Goal: Task Accomplishment & Management: Use online tool/utility

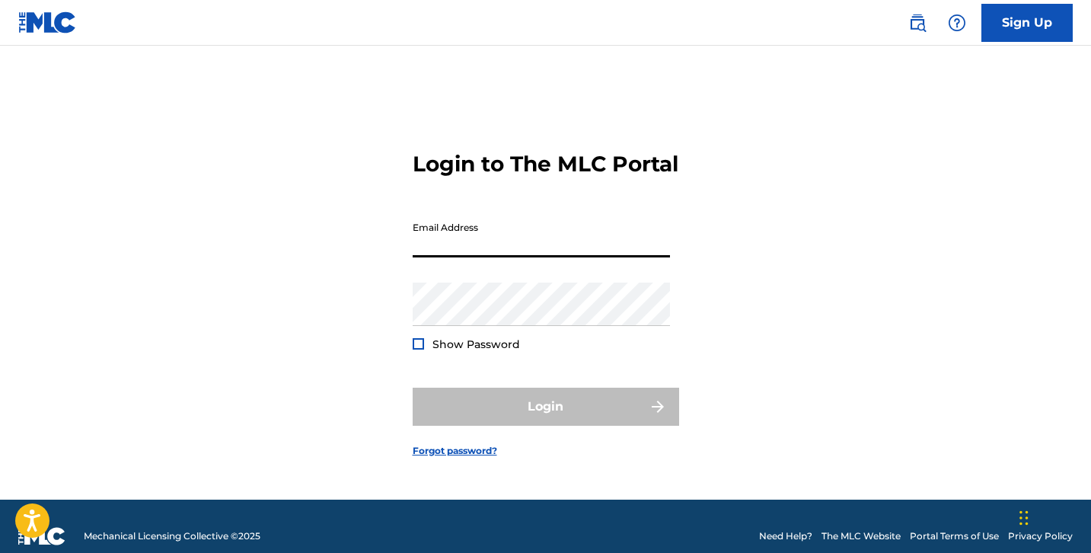
type input "[PERSON_NAME][EMAIL_ADDRESS][DOMAIN_NAME]"
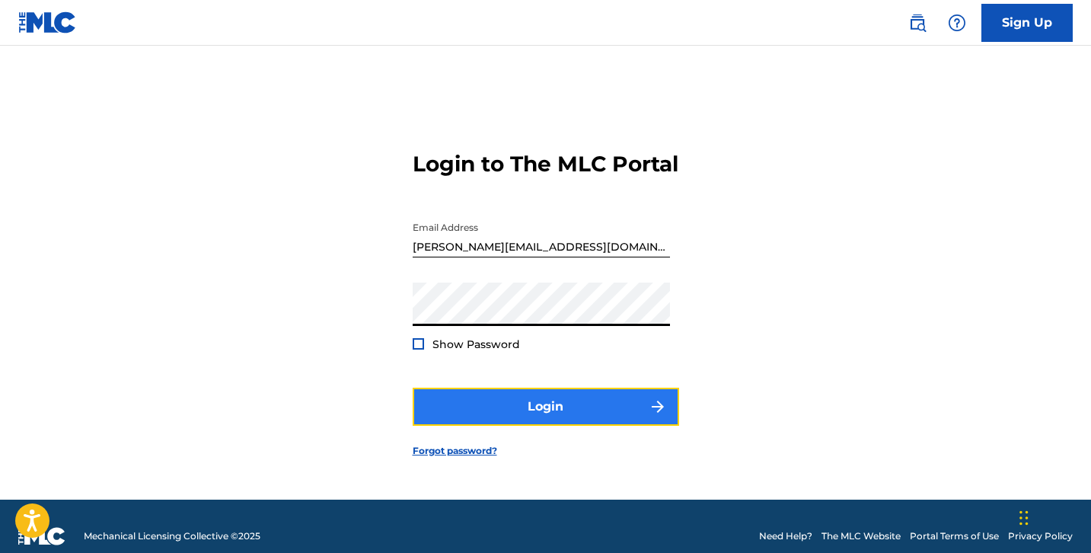
click at [545, 424] on button "Login" at bounding box center [546, 406] width 266 height 38
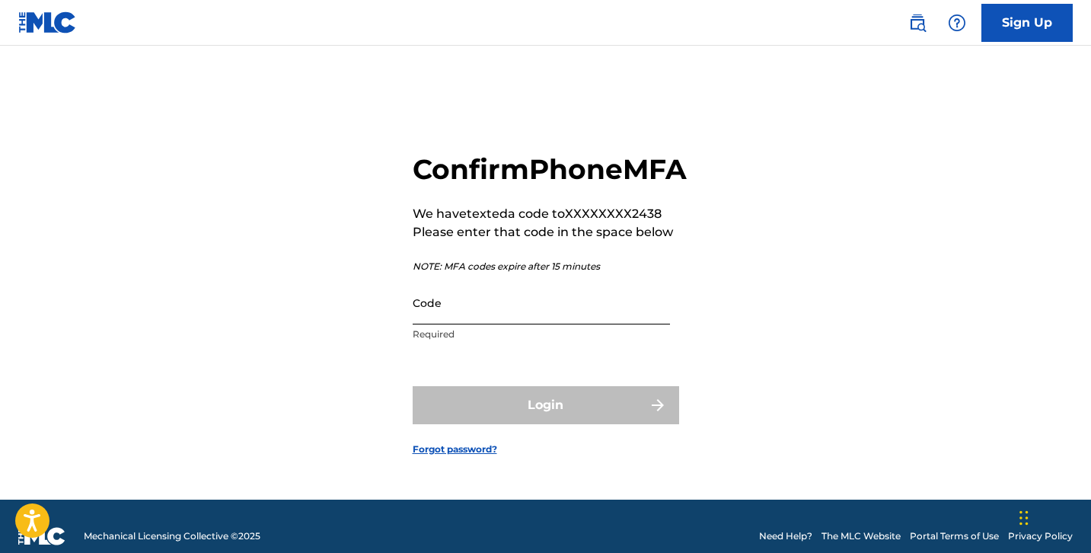
click at [438, 324] on input "Code" at bounding box center [541, 302] width 257 height 43
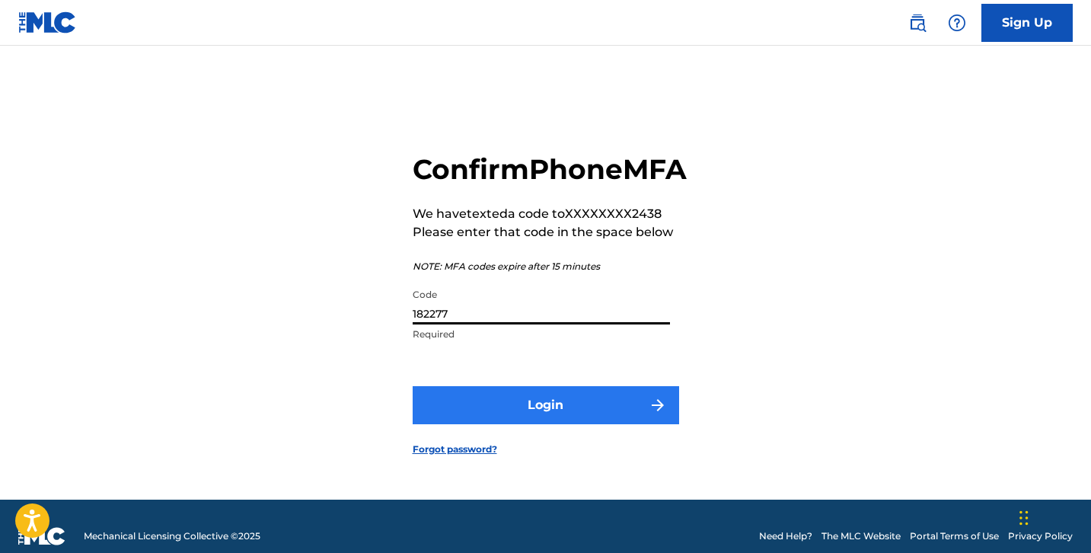
type input "182277"
click at [588, 424] on button "Login" at bounding box center [546, 405] width 266 height 38
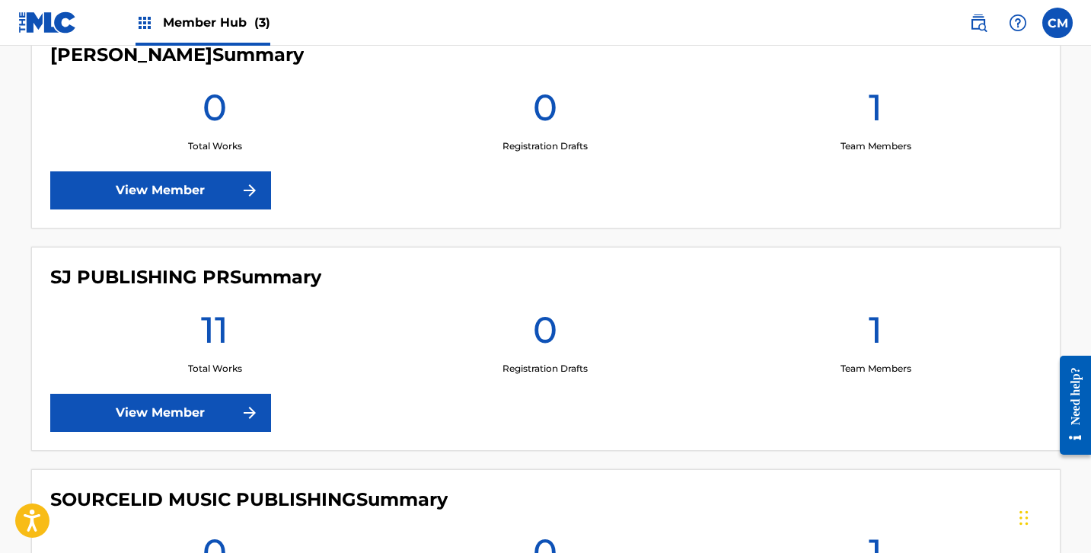
scroll to position [413, 0]
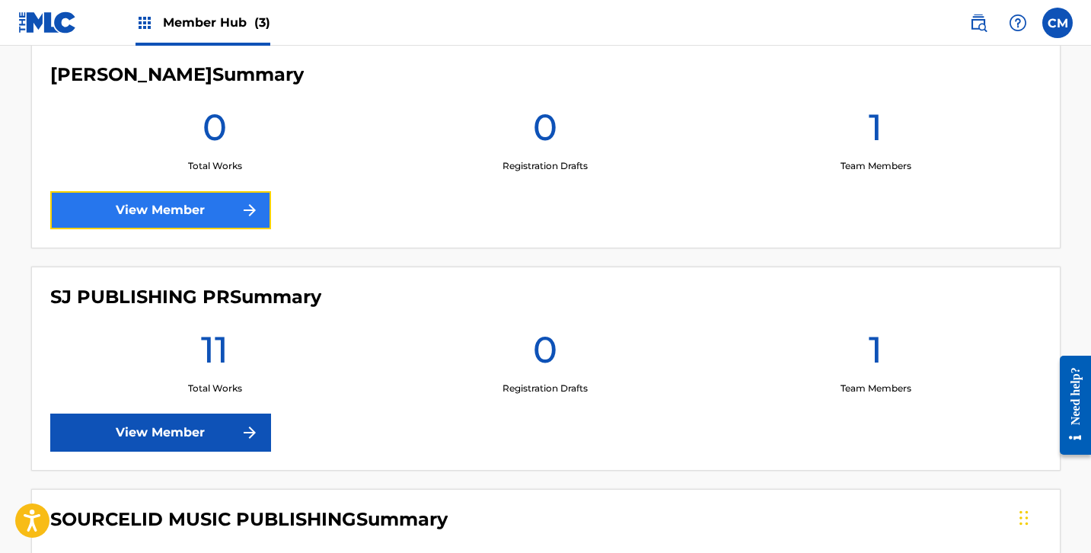
click at [192, 210] on link "View Member" at bounding box center [160, 210] width 221 height 38
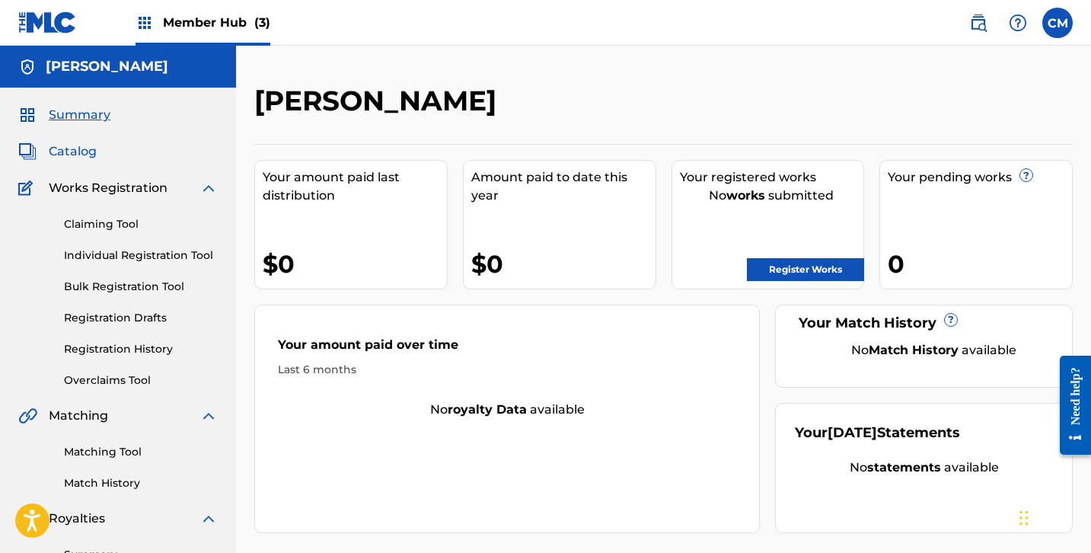
click at [82, 150] on span "Catalog" at bounding box center [73, 151] width 48 height 18
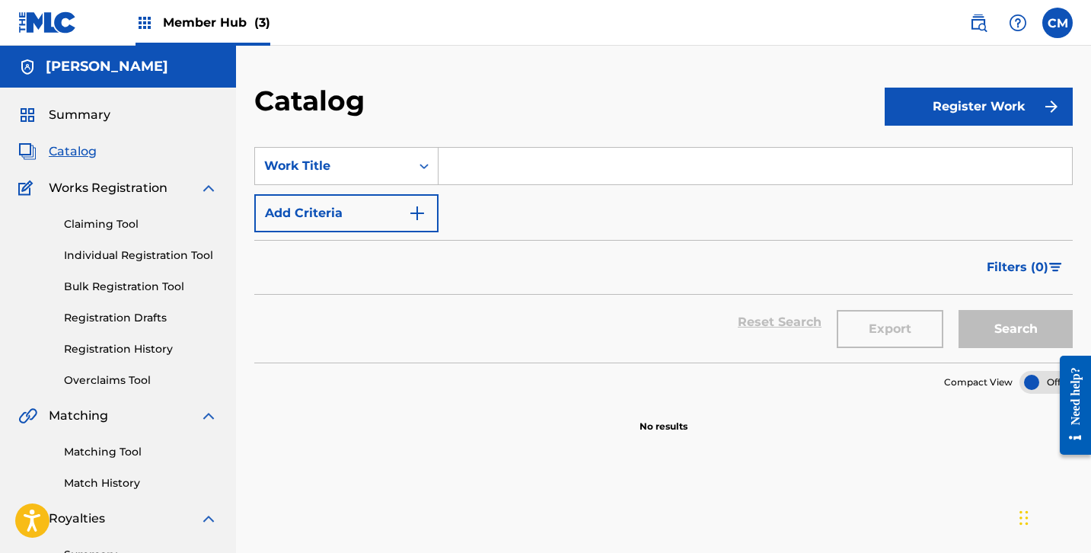
click at [531, 156] on input "Search Form" at bounding box center [754, 166] width 633 height 37
click at [511, 183] on input "Search Form" at bounding box center [754, 166] width 633 height 37
click at [517, 162] on input "Search Form" at bounding box center [754, 166] width 633 height 37
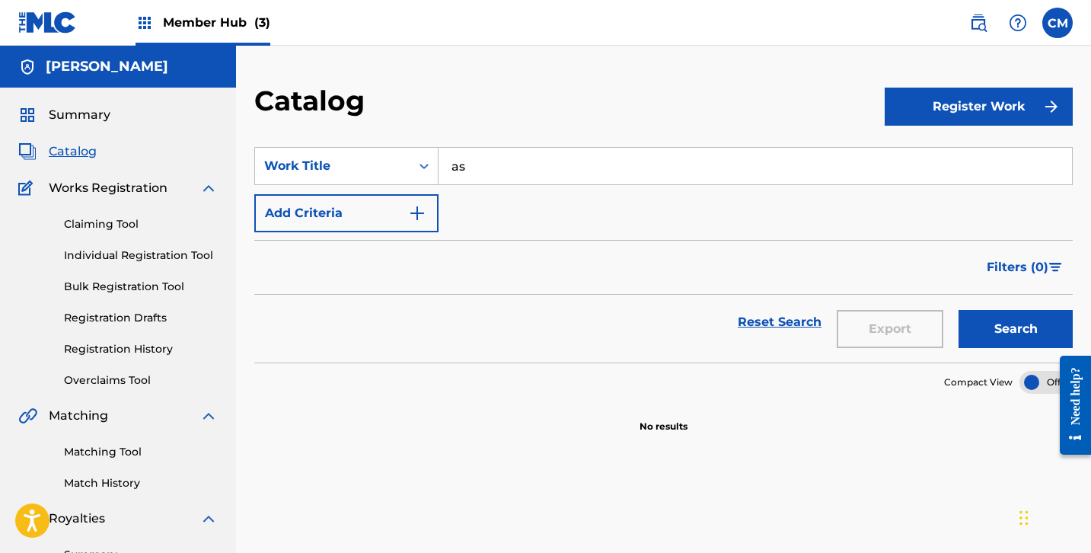
type input "asd"
type input "soy una gargola"
click at [1032, 320] on button "Search" at bounding box center [1015, 329] width 114 height 38
click at [132, 230] on link "Claiming Tool" at bounding box center [141, 224] width 154 height 16
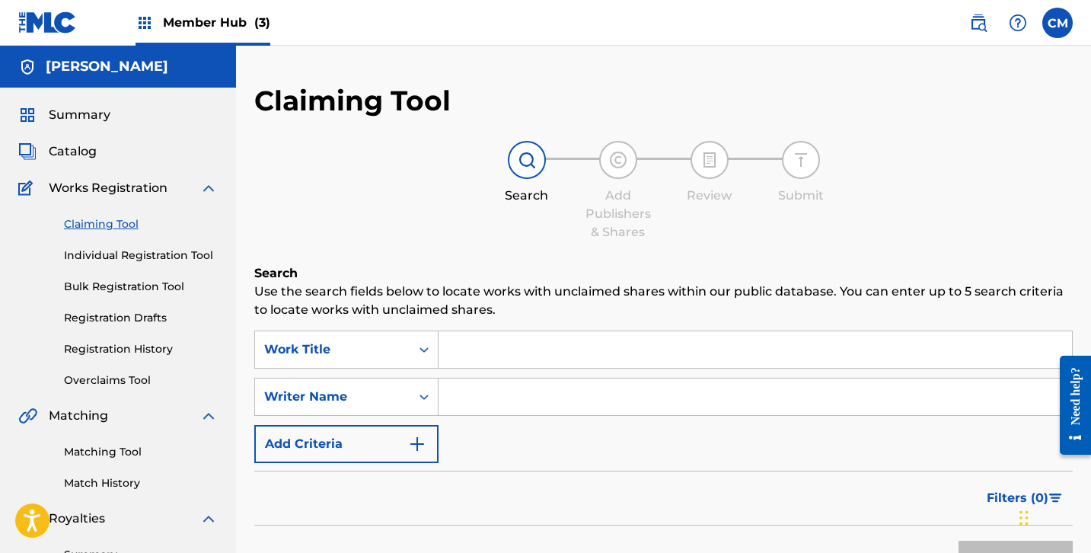
click at [534, 341] on input "Search Form" at bounding box center [754, 349] width 633 height 37
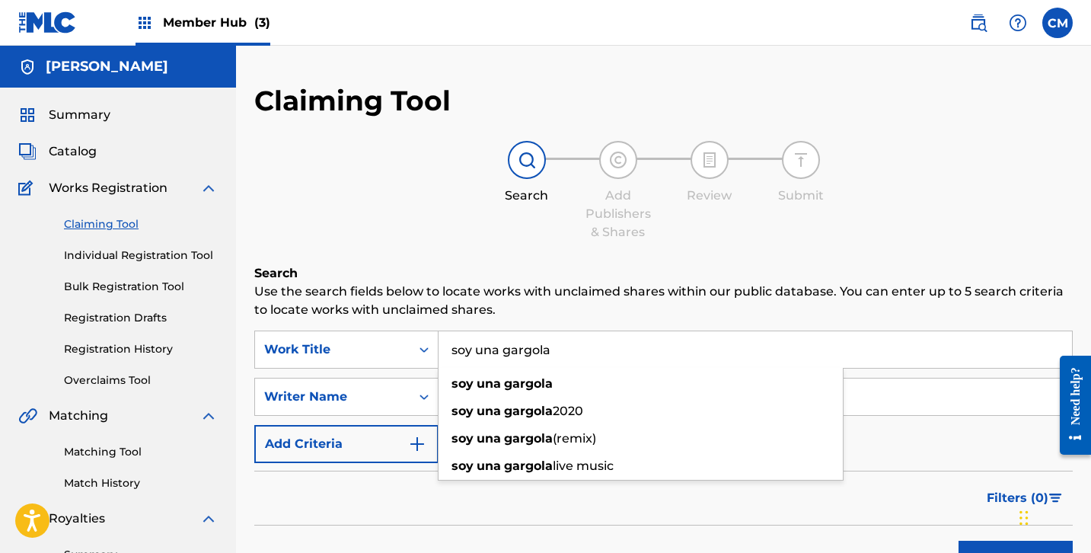
type input "soy una gargola"
click at [629, 266] on h6 "Search" at bounding box center [663, 273] width 818 height 18
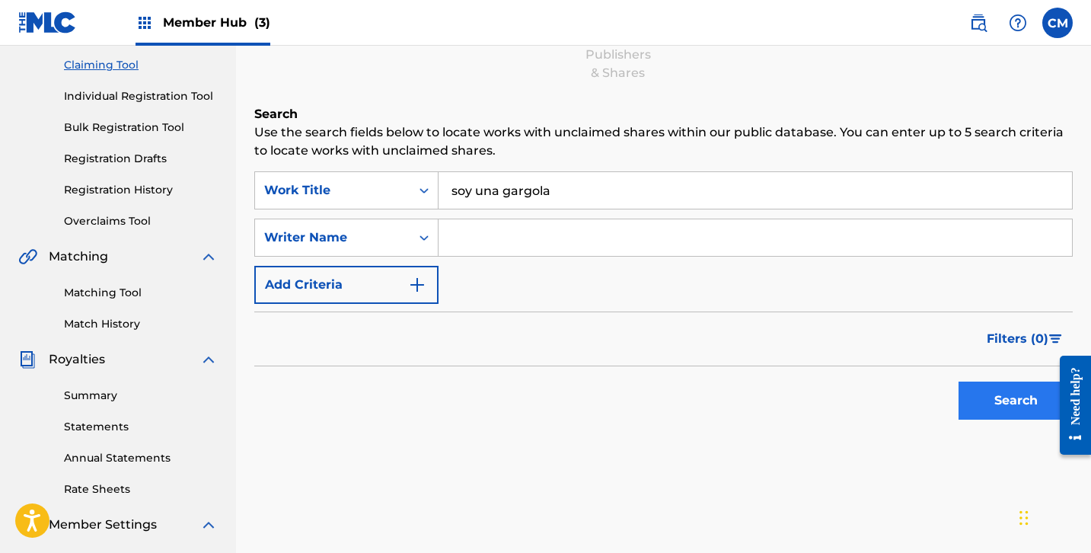
scroll to position [170, 0]
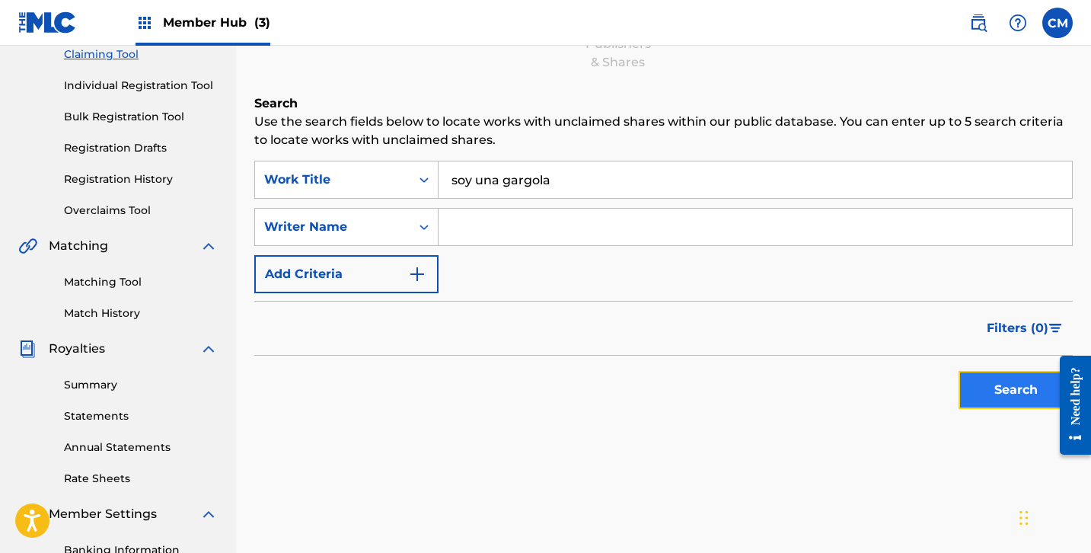
click at [1010, 387] on button "Search" at bounding box center [1015, 390] width 114 height 38
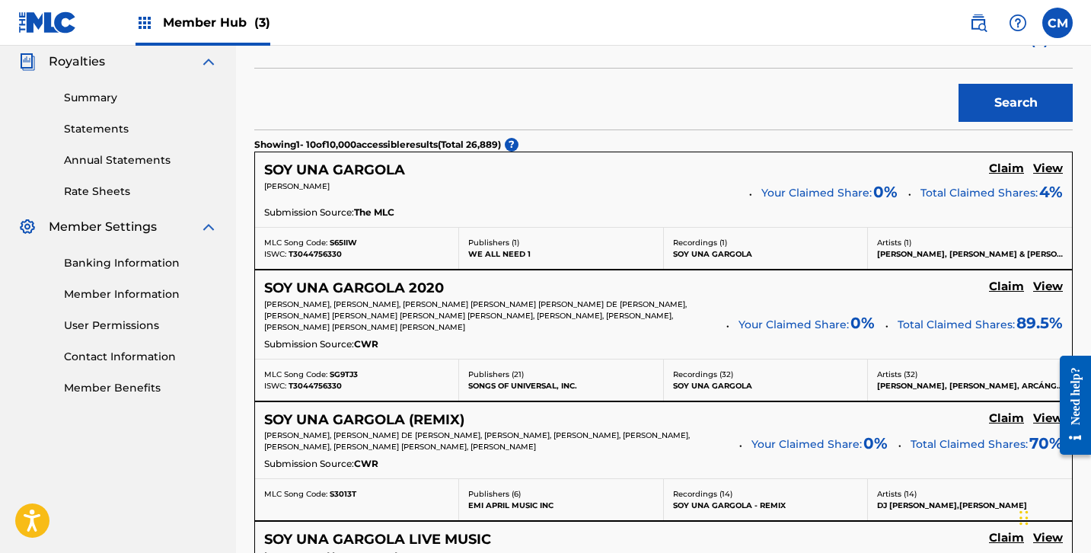
scroll to position [464, 0]
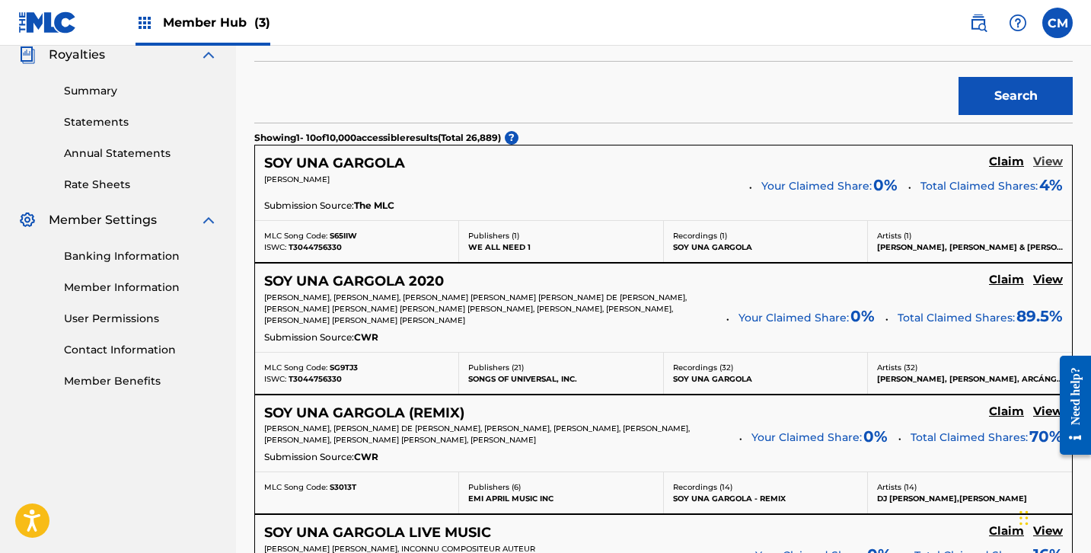
click at [1054, 162] on h5 "View" at bounding box center [1048, 162] width 30 height 14
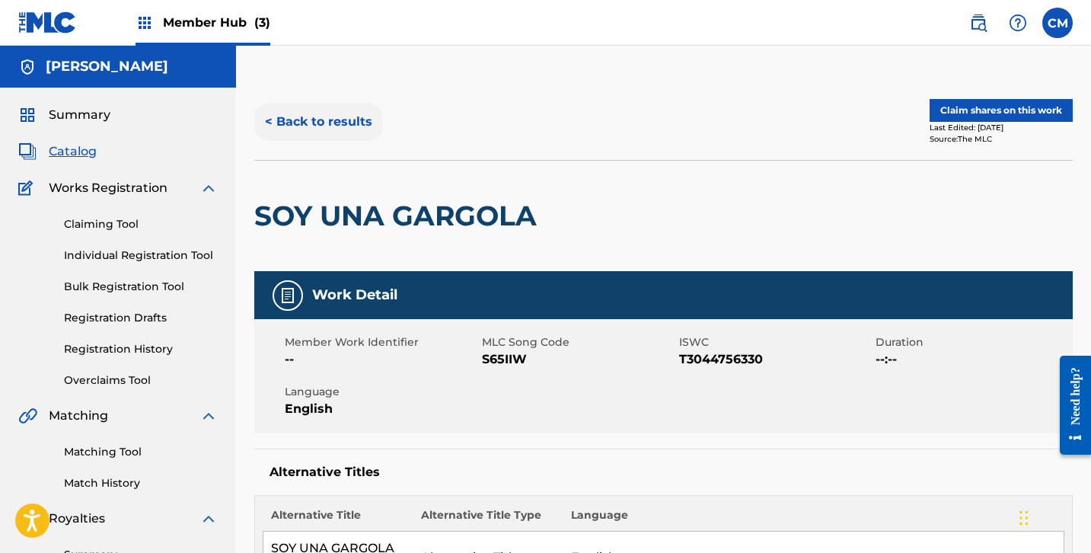
click at [295, 126] on button "< Back to results" at bounding box center [318, 122] width 129 height 38
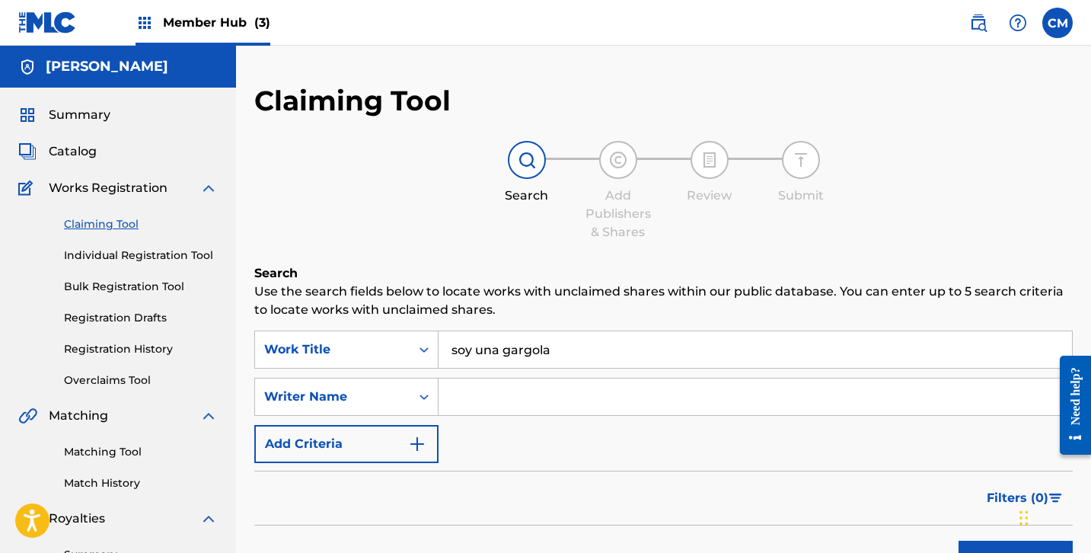
scroll to position [463, 0]
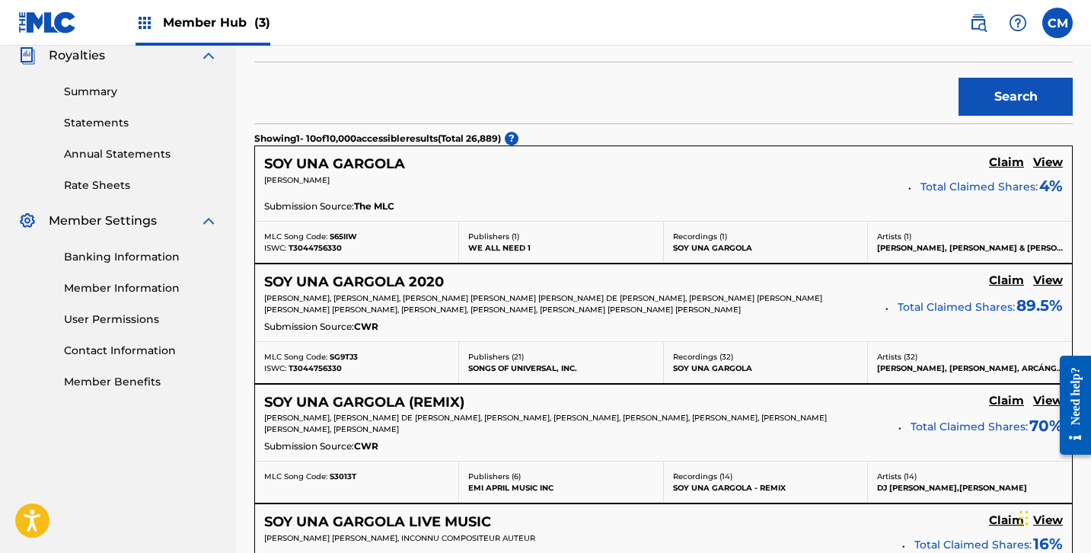
click at [295, 127] on section "Showing 1 - 10 of 10,000 accessible results (Total 26,889 ) ?" at bounding box center [663, 134] width 818 height 22
click at [559, 341] on div "MLC Song Code: SG9TJ3 ISWC: T3044756330 Publishers ( 21 ) SONGS OF UNIVERSAL, I…" at bounding box center [663, 362] width 817 height 42
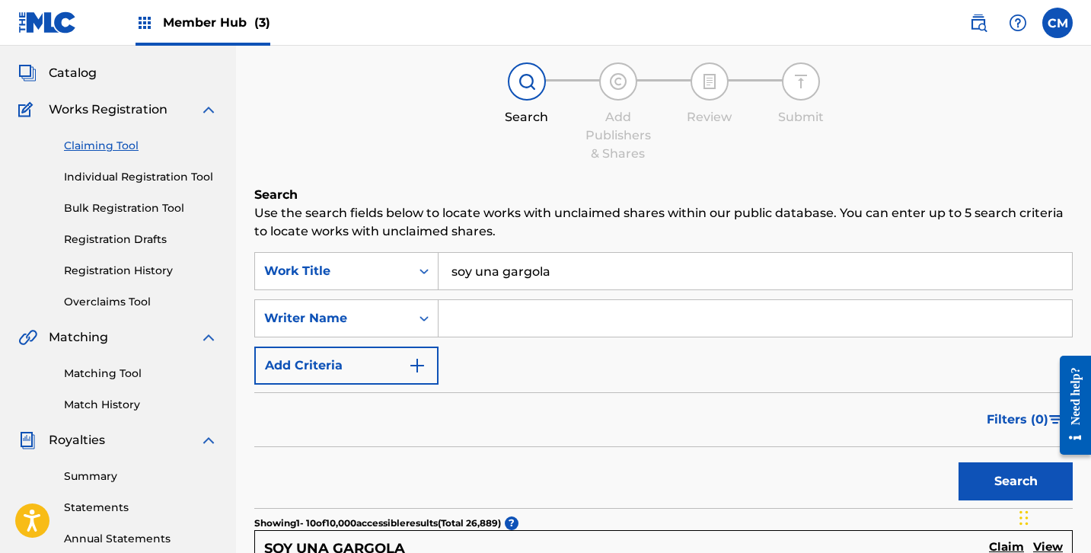
scroll to position [97, 0]
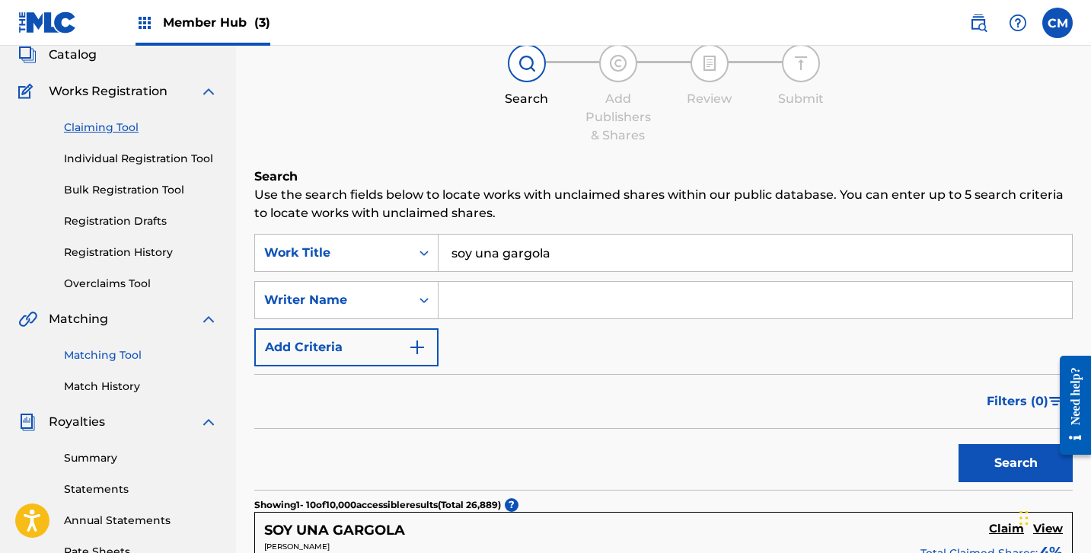
click at [123, 358] on link "Matching Tool" at bounding box center [141, 355] width 154 height 16
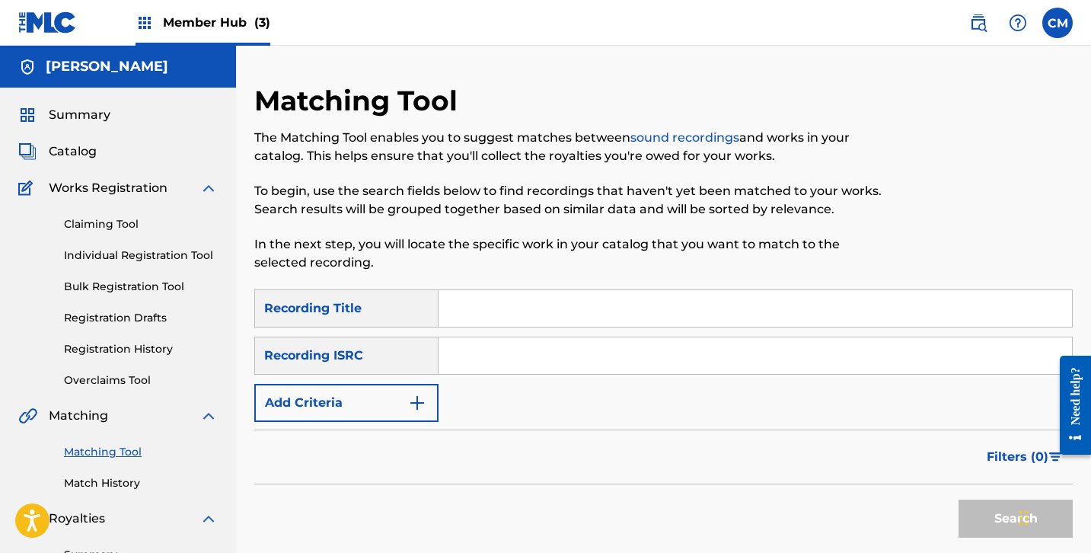
click at [529, 317] on input "Search Form" at bounding box center [754, 308] width 633 height 37
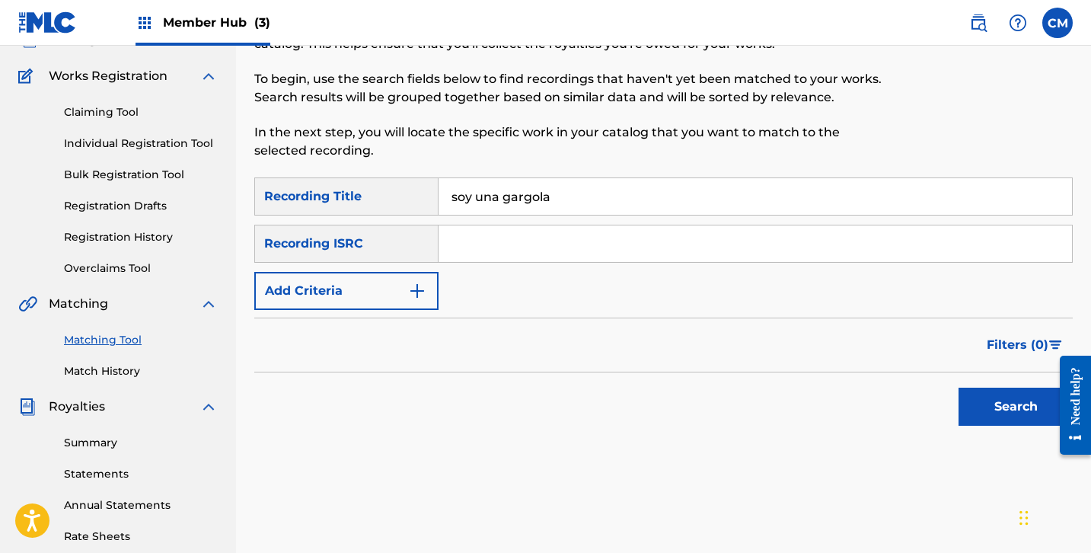
scroll to position [120, 0]
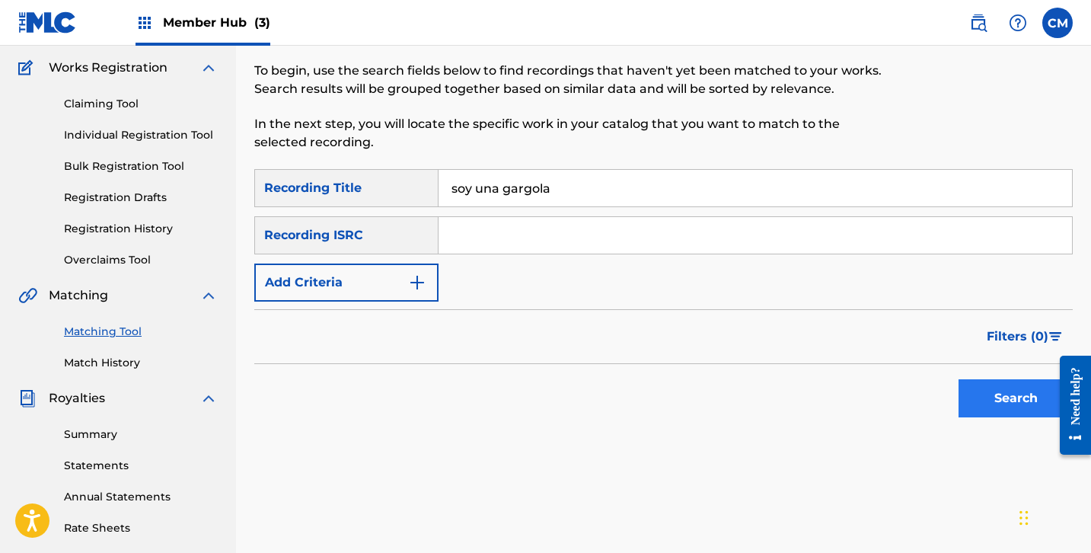
type input "soy una gargola"
click at [1010, 394] on button "Search" at bounding box center [1015, 398] width 114 height 38
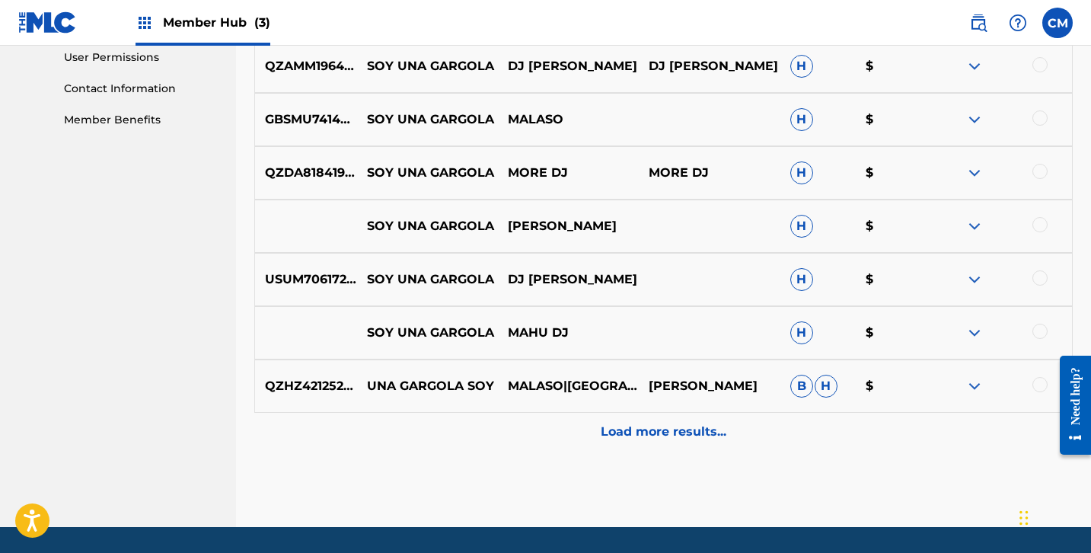
scroll to position [741, 0]
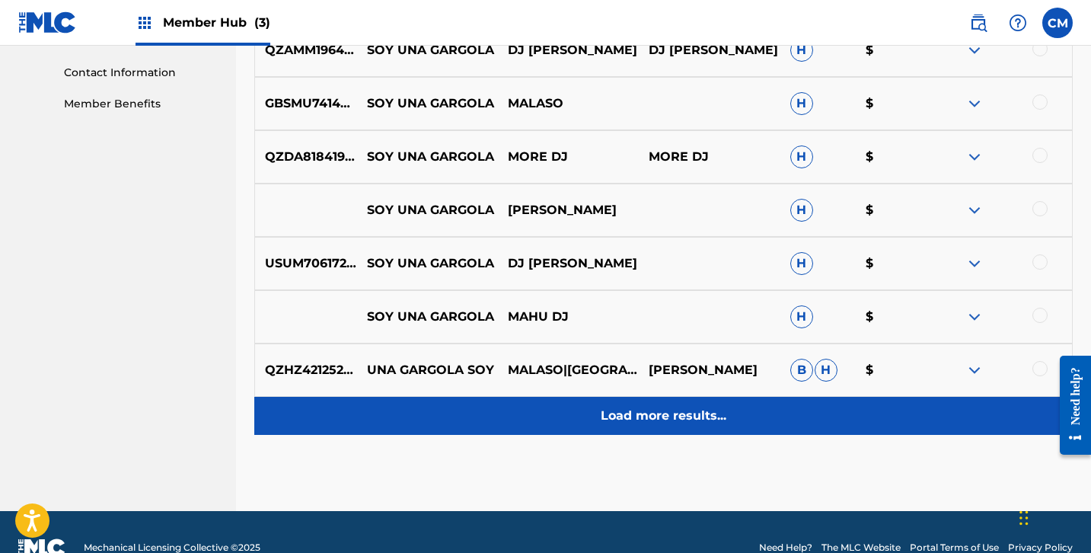
click at [609, 430] on div "Load more results..." at bounding box center [663, 416] width 818 height 38
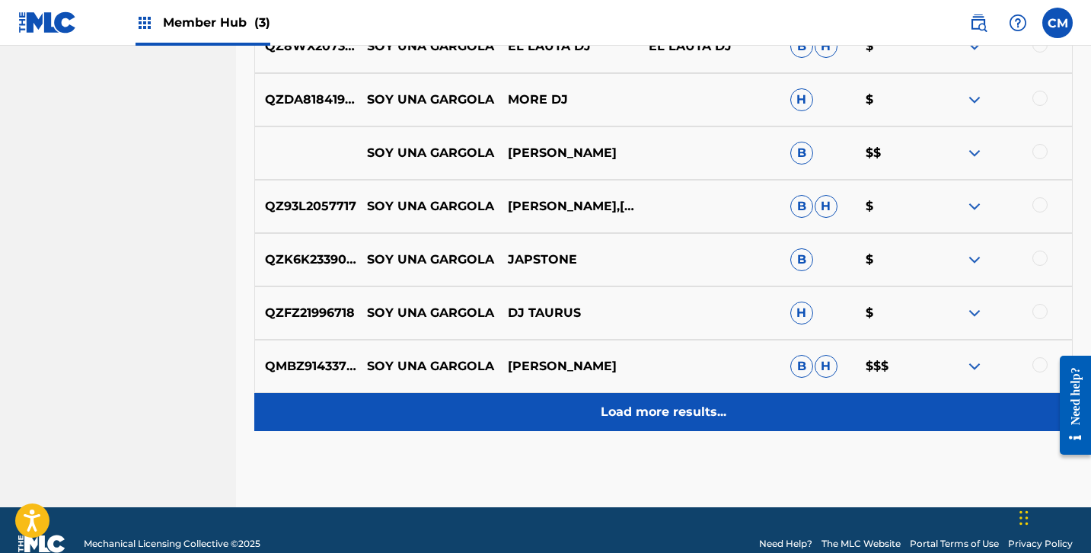
click at [699, 413] on p "Load more results..." at bounding box center [664, 412] width 126 height 18
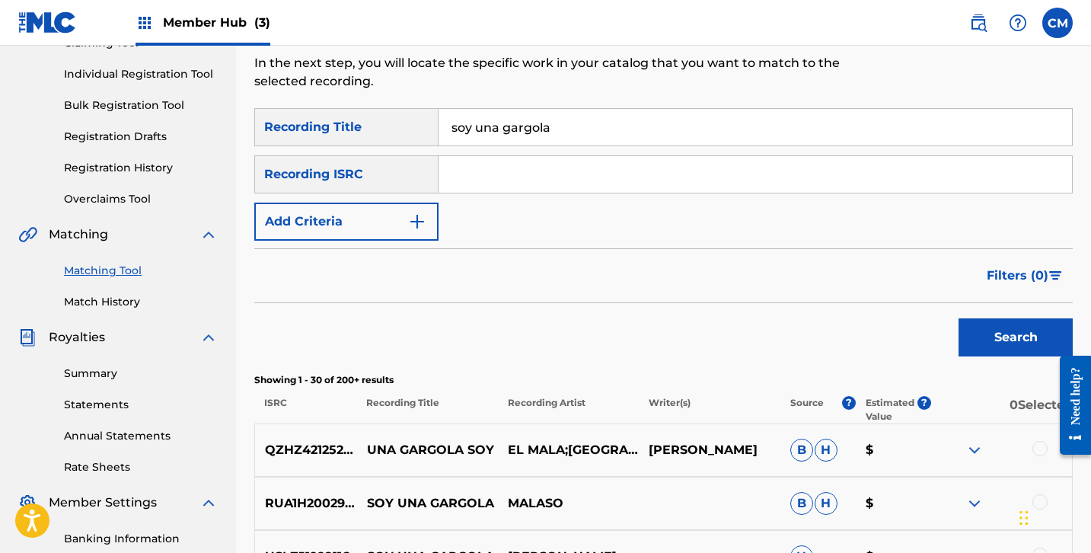
scroll to position [174, 0]
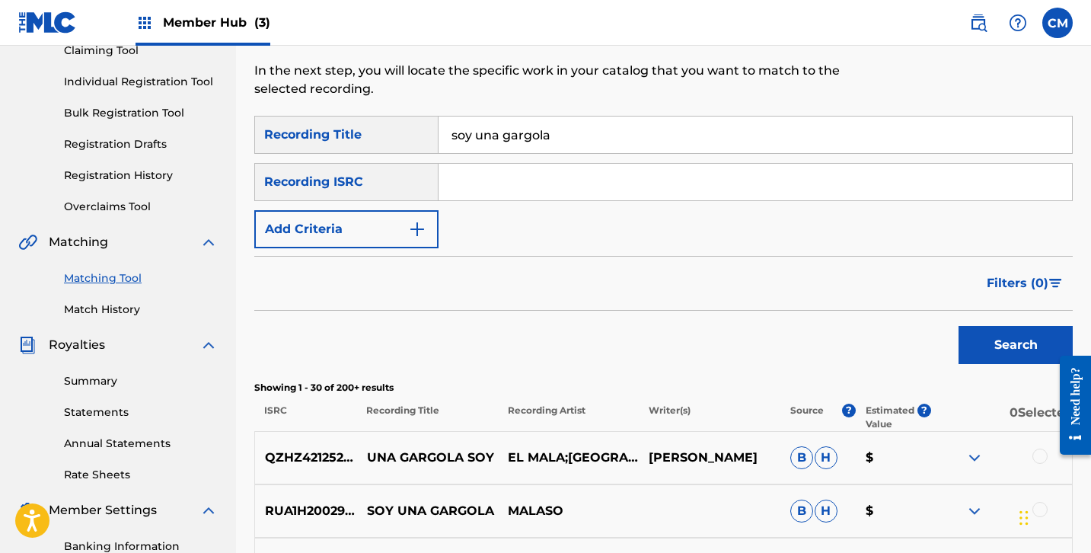
click at [425, 183] on div "Recording ISRC" at bounding box center [346, 182] width 184 height 38
click at [377, 229] on button "Add Criteria" at bounding box center [346, 229] width 184 height 38
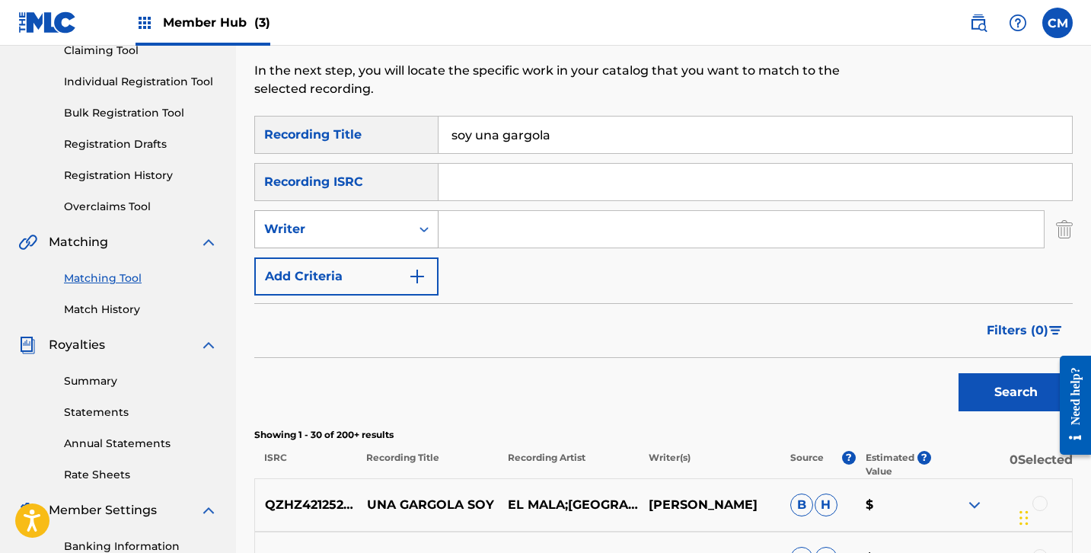
click at [387, 228] on div "Writer" at bounding box center [332, 229] width 137 height 18
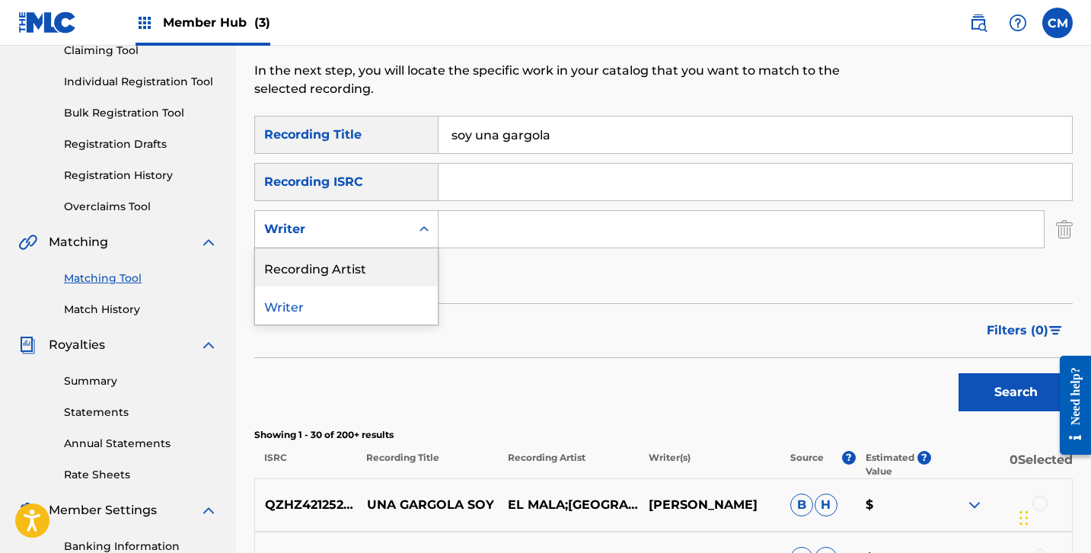
click at [390, 263] on div "Recording Artist" at bounding box center [346, 267] width 183 height 38
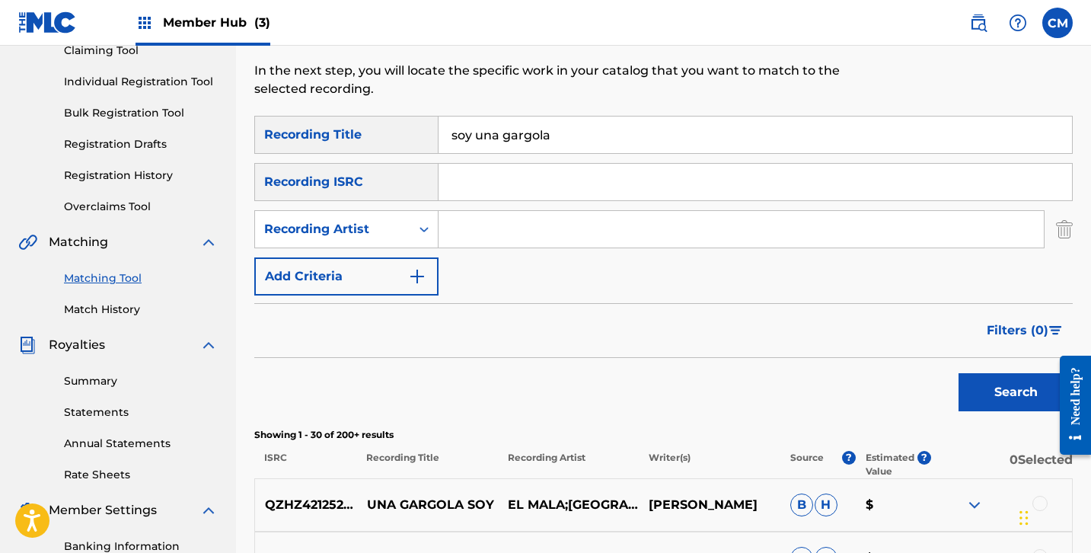
click at [497, 229] on input "Search Form" at bounding box center [740, 229] width 605 height 37
type input "[PERSON_NAME]"
click at [970, 383] on button "Search" at bounding box center [1015, 392] width 114 height 38
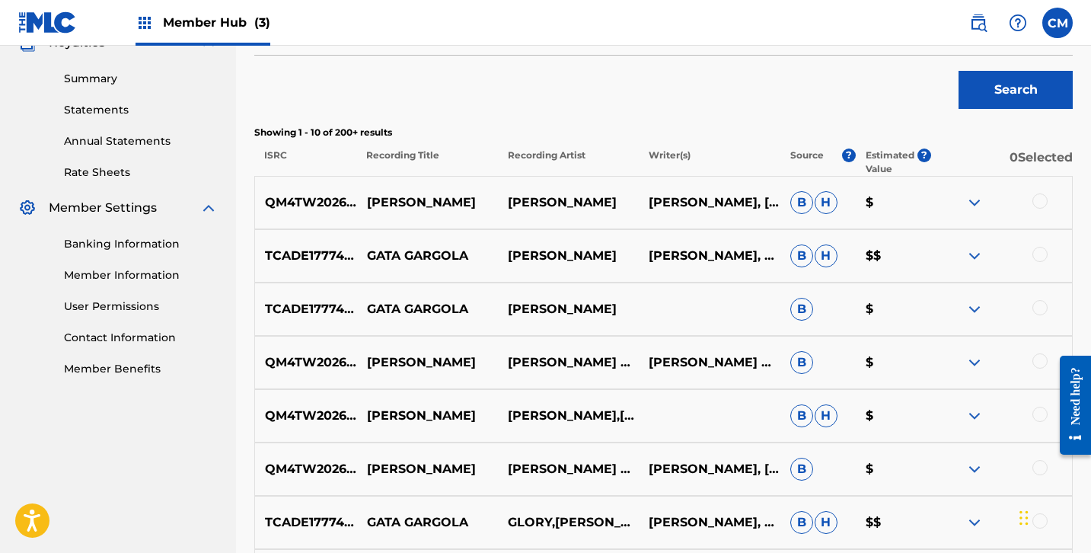
scroll to position [494, 0]
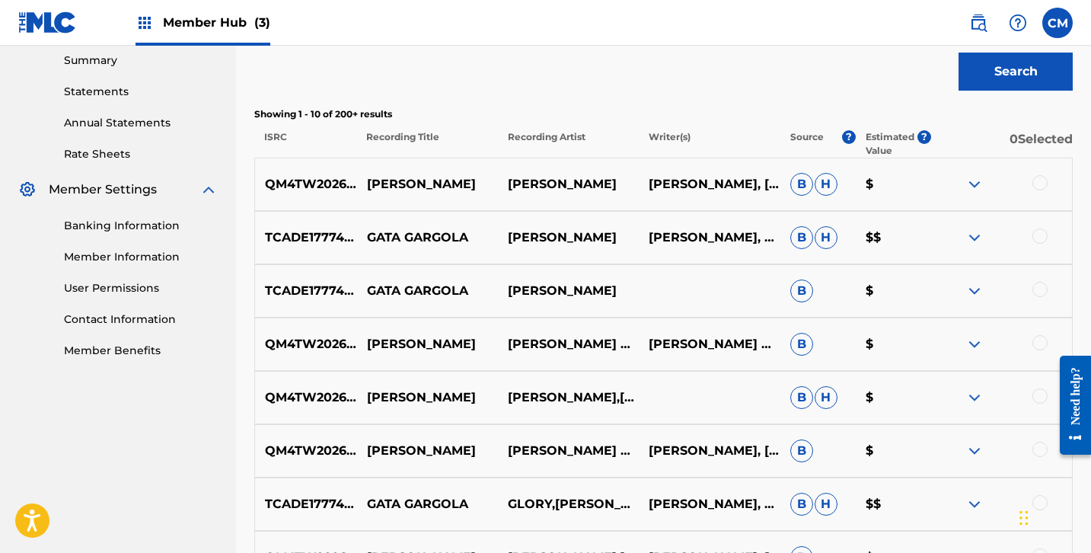
click at [977, 237] on img at bounding box center [974, 237] width 18 height 18
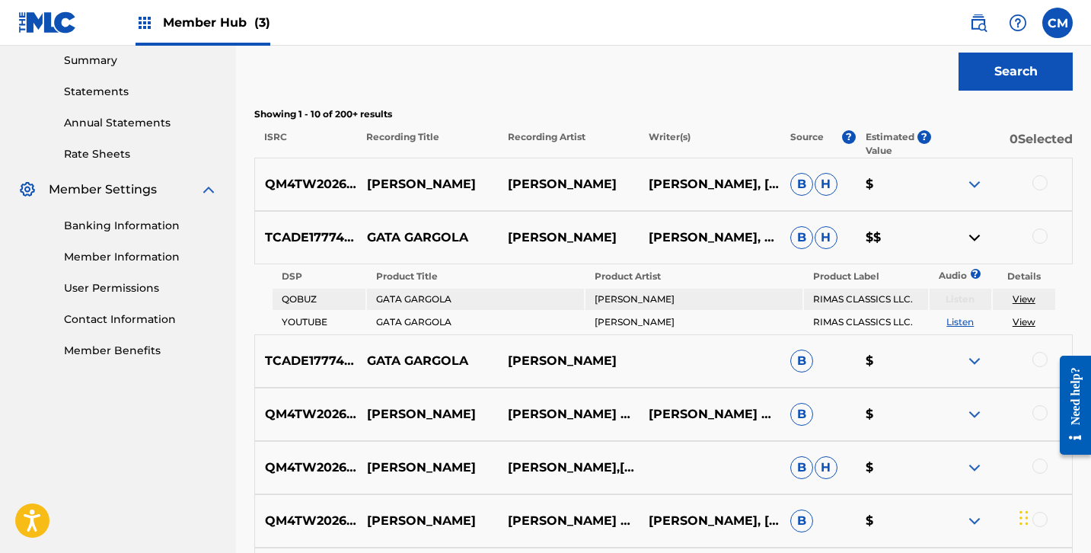
click at [977, 237] on img at bounding box center [974, 237] width 18 height 18
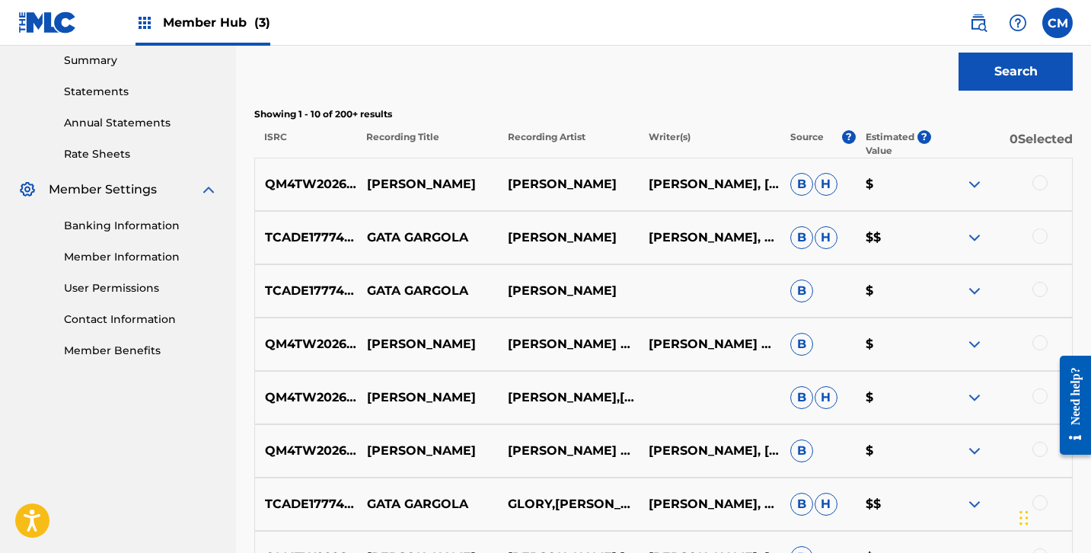
click at [975, 181] on img at bounding box center [974, 184] width 18 height 18
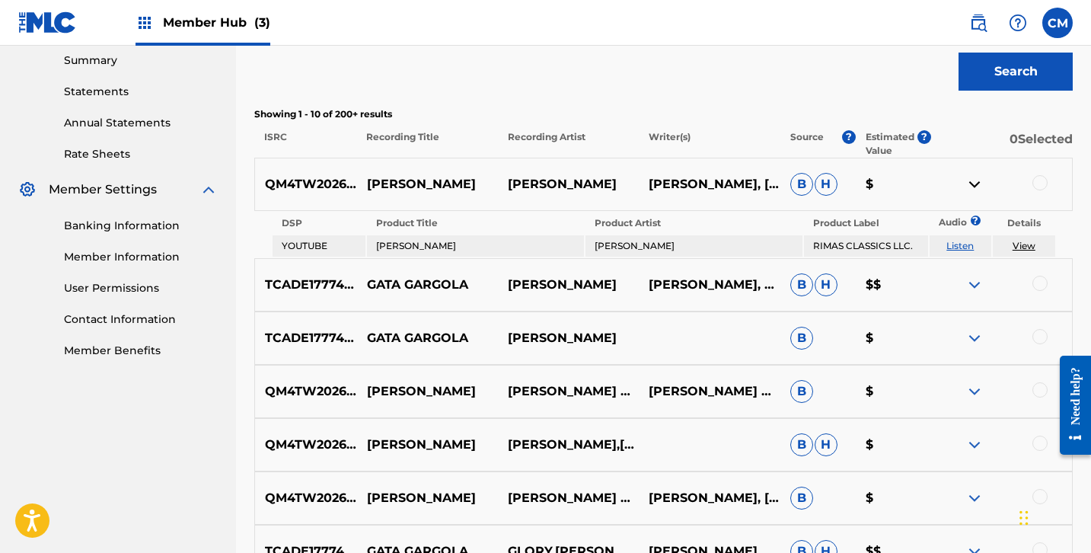
click at [1027, 244] on link "View" at bounding box center [1023, 245] width 23 height 11
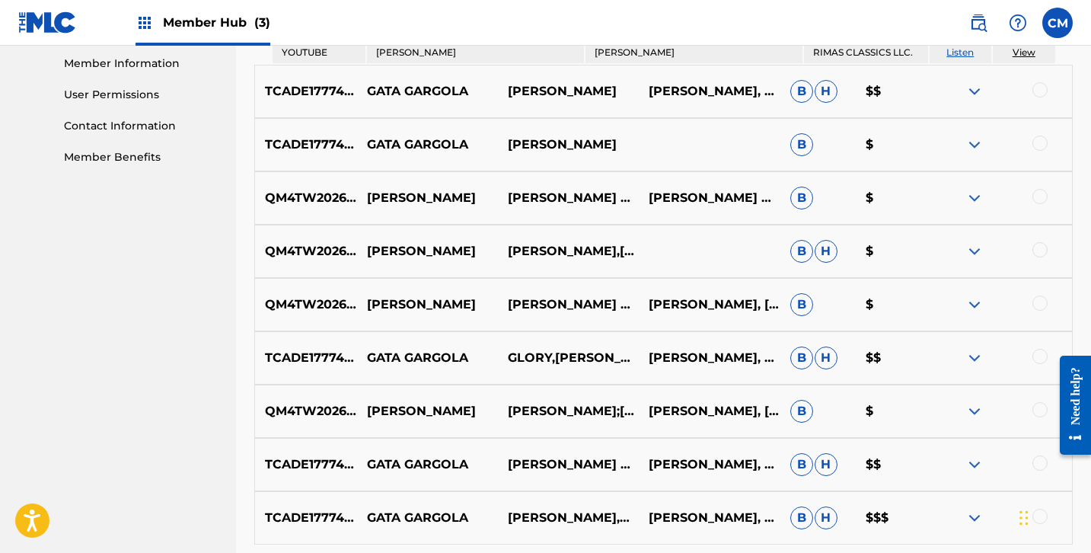
scroll to position [712, 0]
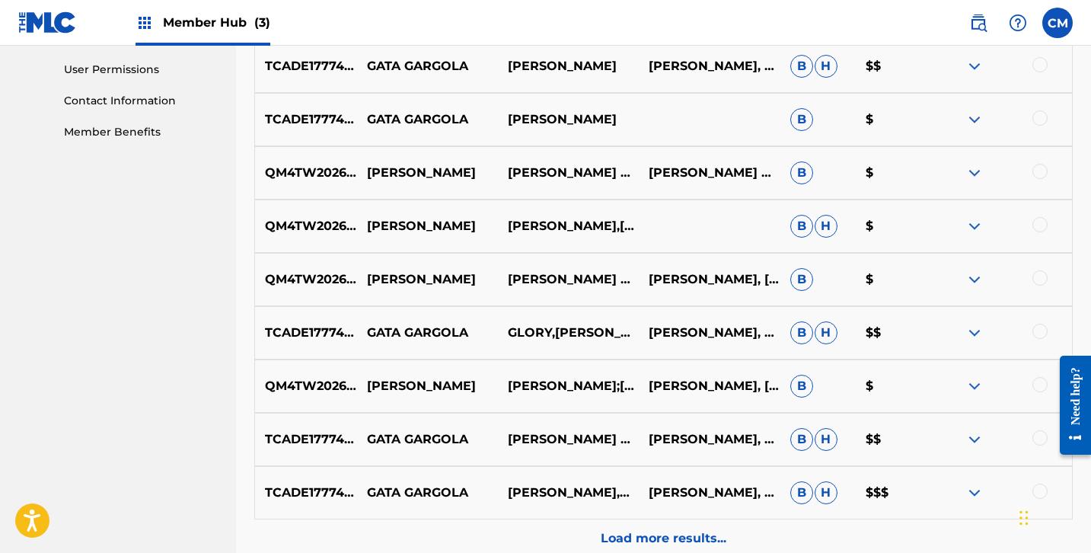
click at [970, 221] on img at bounding box center [974, 226] width 18 height 18
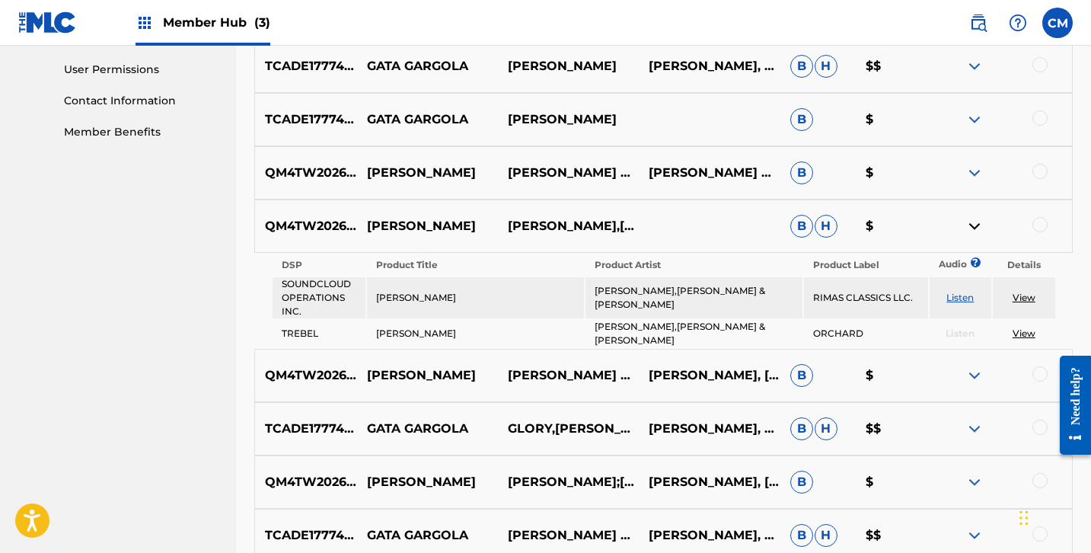
click at [1022, 295] on link "View" at bounding box center [1023, 297] width 23 height 11
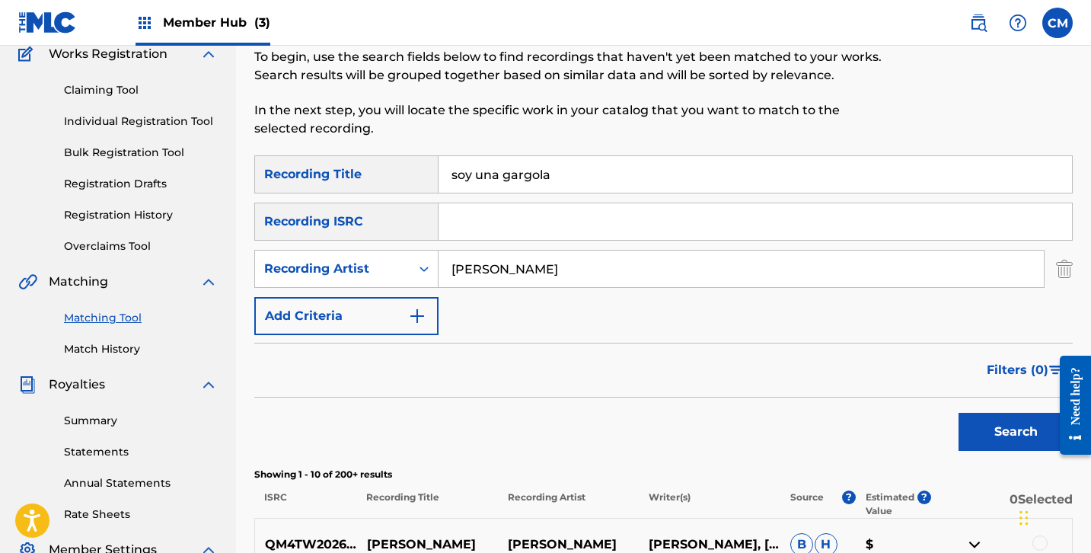
scroll to position [119, 0]
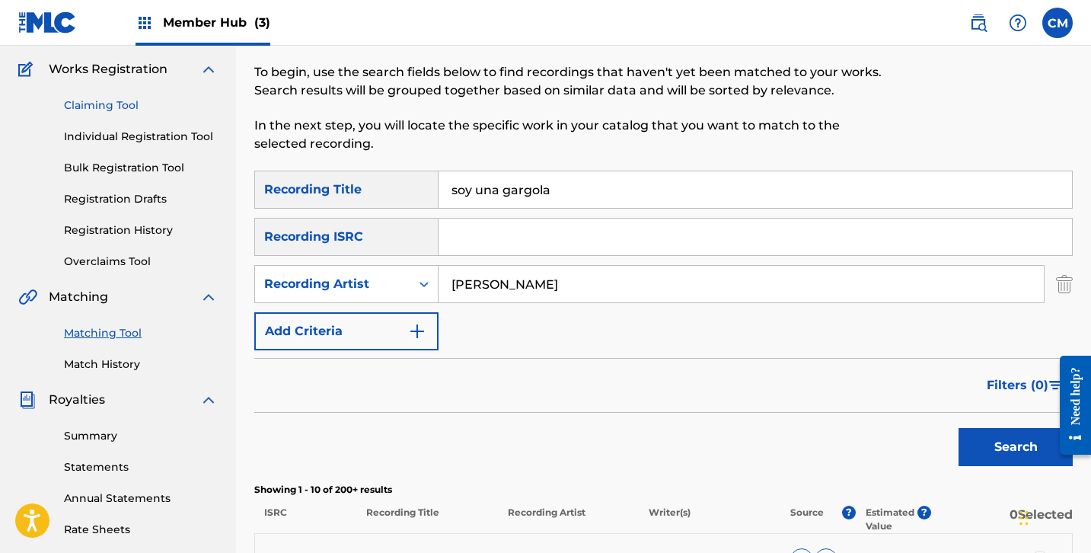
click at [130, 101] on link "Claiming Tool" at bounding box center [141, 105] width 154 height 16
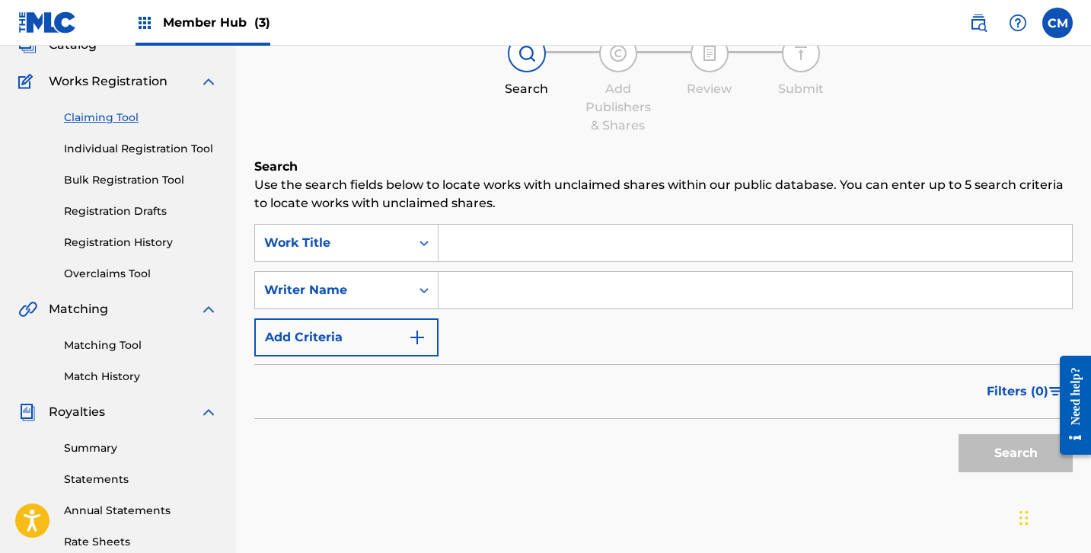
scroll to position [114, 0]
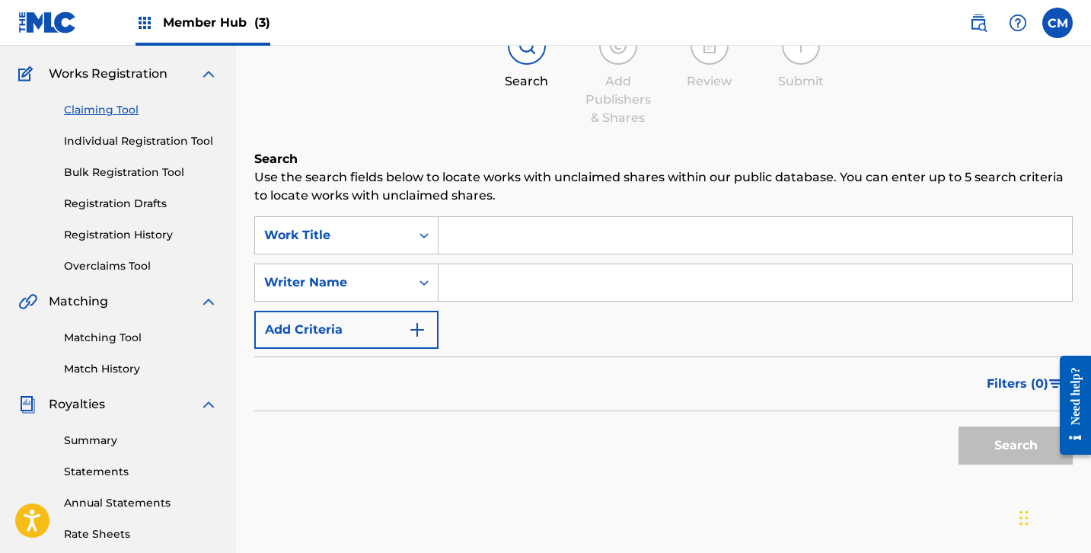
click at [522, 256] on div "SearchWithCriteriae11a54df-6118-4c94-a2ce-4bb8c9b4dbc8 Work Title SearchWithCri…" at bounding box center [663, 282] width 818 height 132
click at [512, 243] on input "Search Form" at bounding box center [754, 235] width 633 height 37
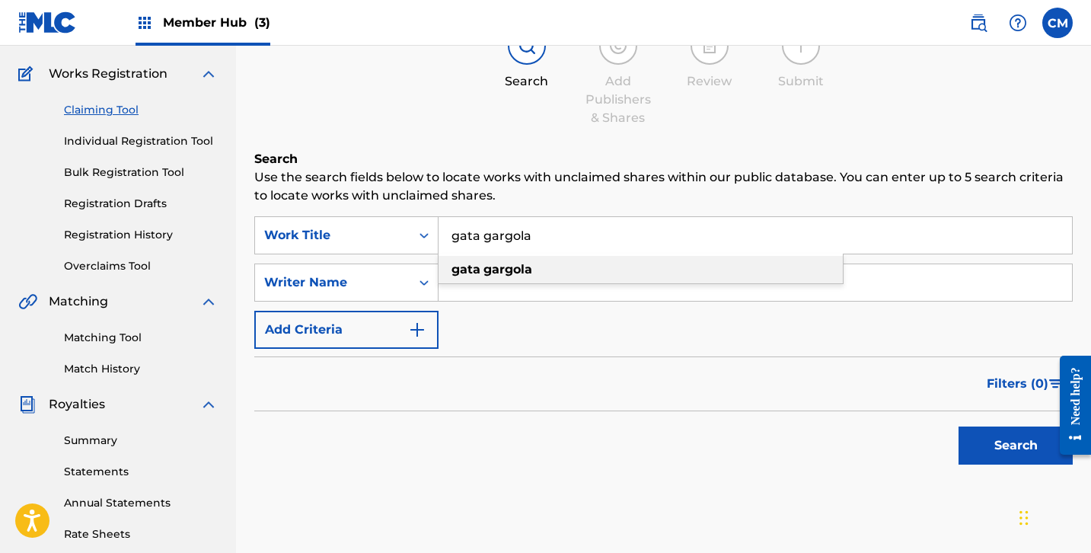
type input "gata gargola"
click at [516, 273] on strong "gargola" at bounding box center [507, 269] width 49 height 14
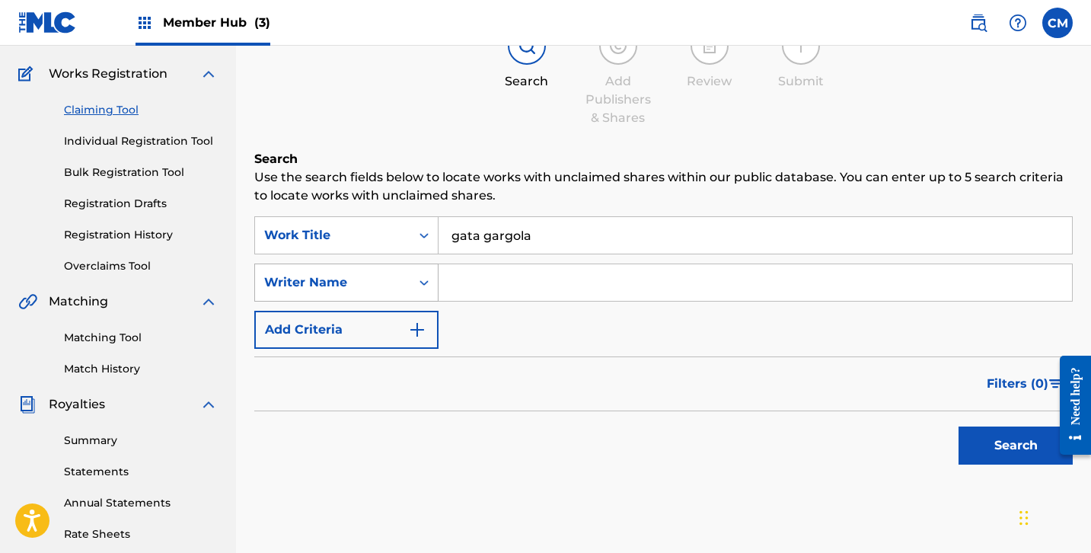
click at [371, 272] on div "Writer Name" at bounding box center [332, 282] width 155 height 29
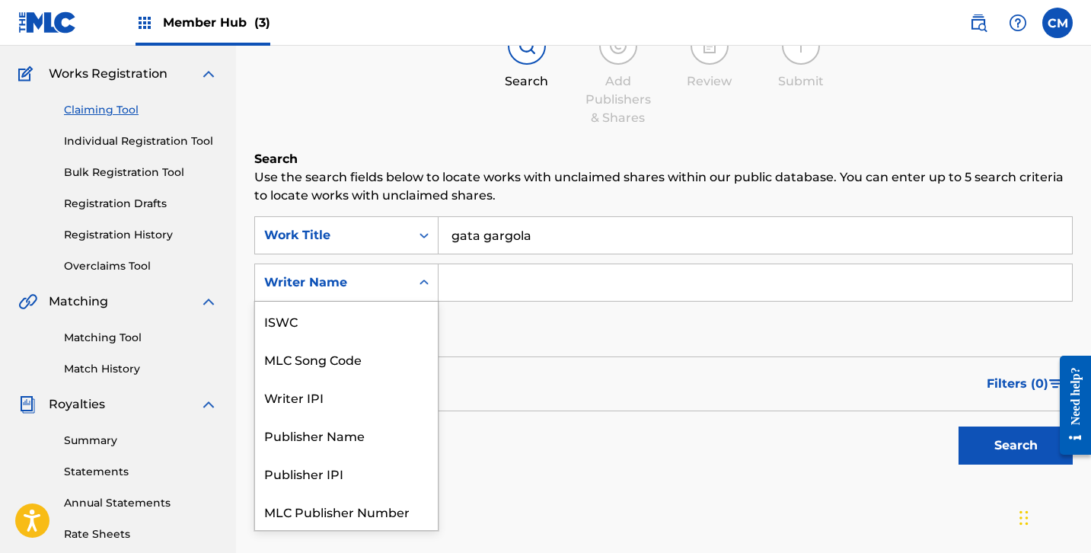
scroll to position [38, 0]
click at [552, 283] on input "Search Form" at bounding box center [754, 282] width 633 height 37
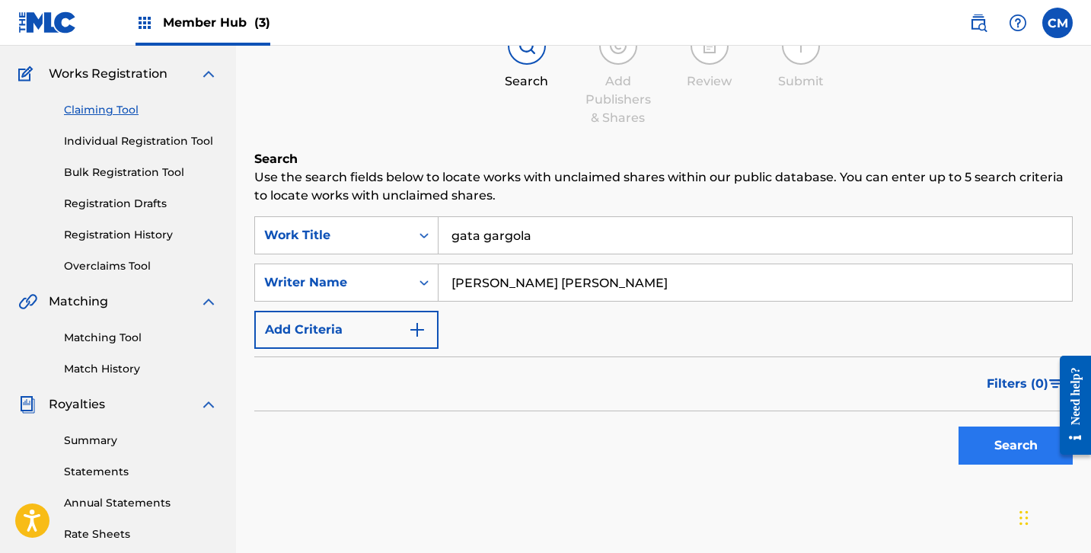
type input "[PERSON_NAME] [PERSON_NAME]"
click at [1012, 448] on button "Search" at bounding box center [1015, 445] width 114 height 38
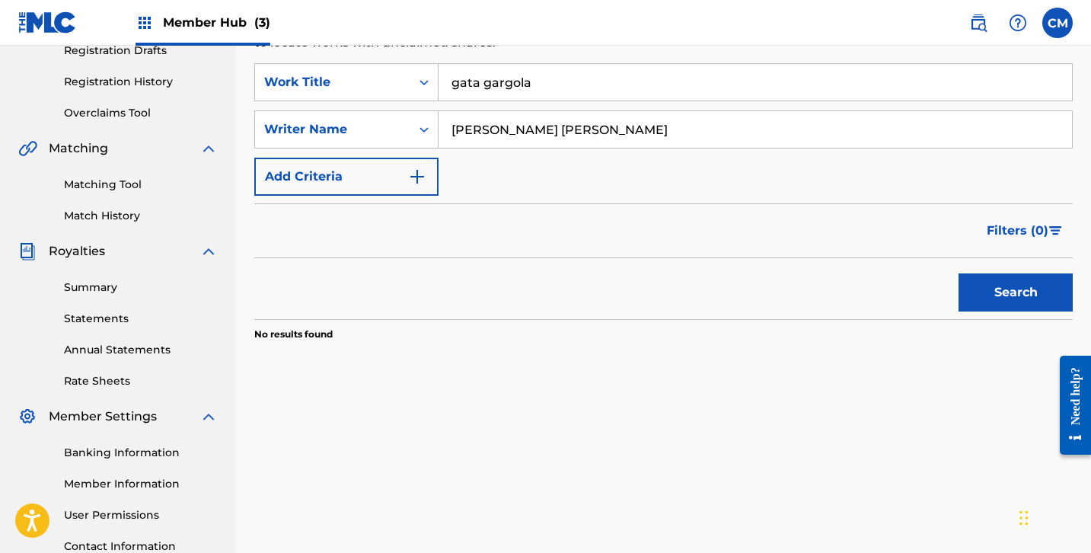
click at [583, 142] on input "[PERSON_NAME] [PERSON_NAME]" at bounding box center [754, 129] width 633 height 37
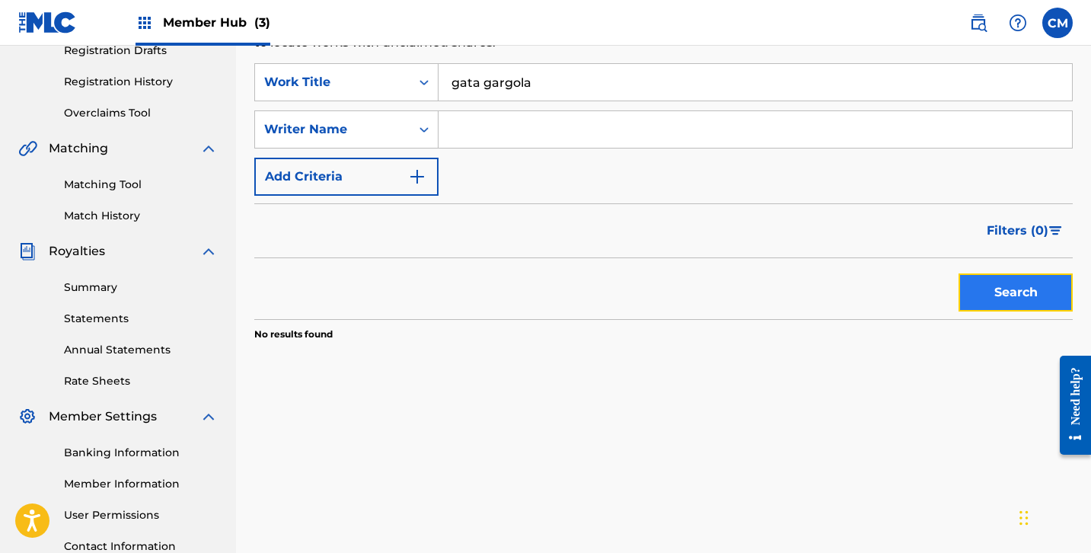
click at [1013, 301] on button "Search" at bounding box center [1015, 292] width 114 height 38
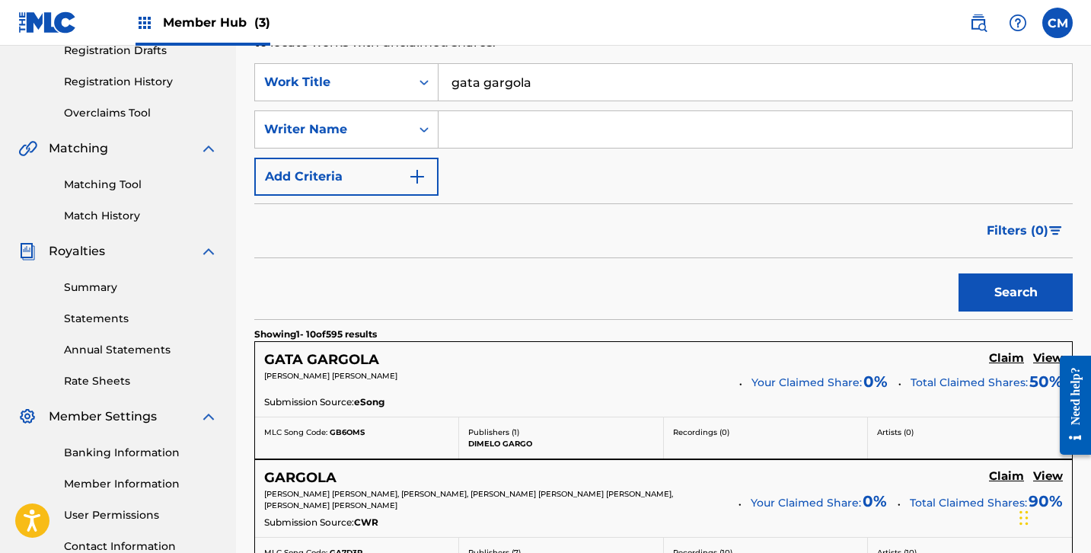
scroll to position [389, 0]
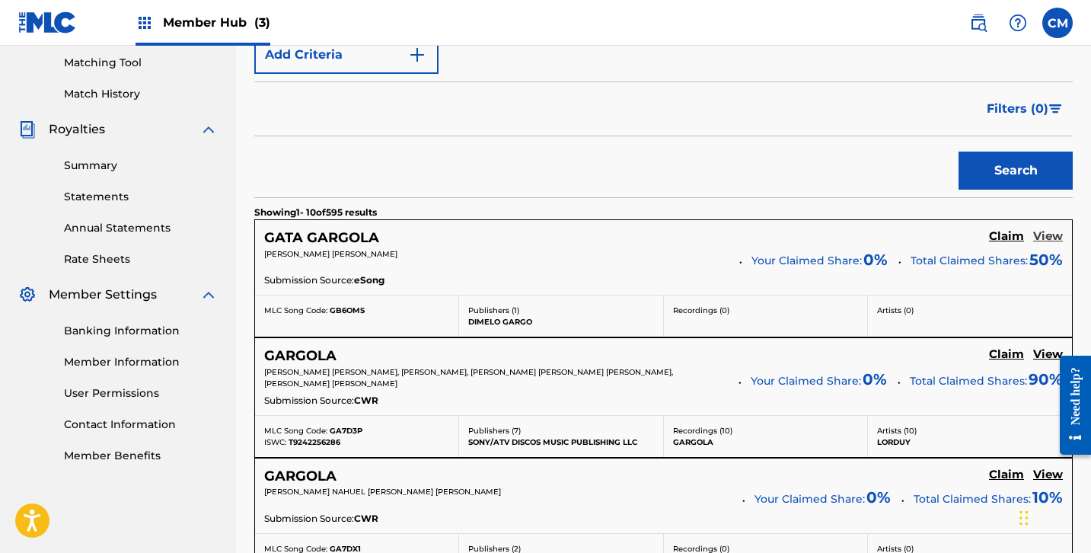
click at [1054, 241] on h5 "View" at bounding box center [1048, 236] width 30 height 14
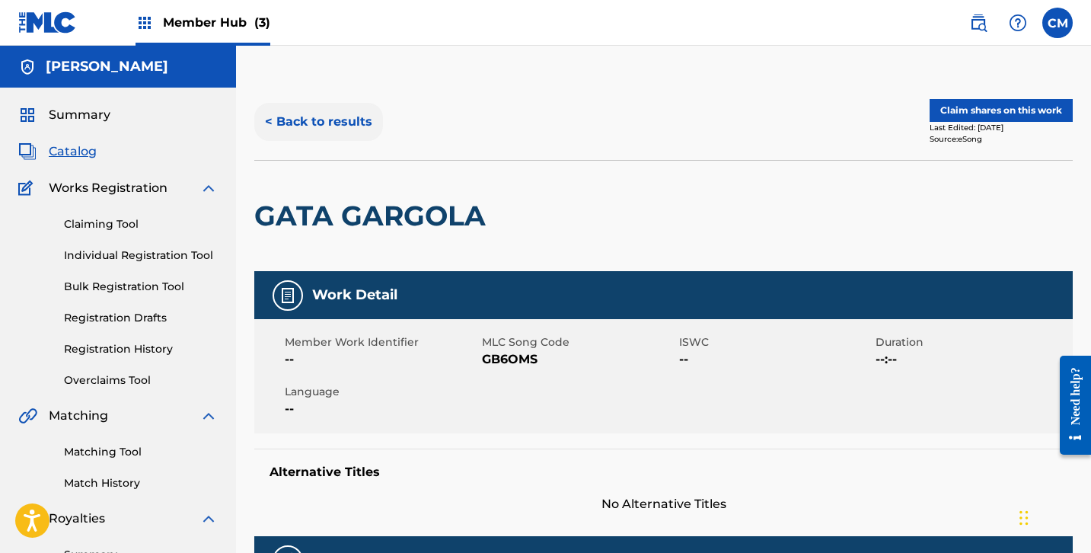
click at [343, 127] on button "< Back to results" at bounding box center [318, 122] width 129 height 38
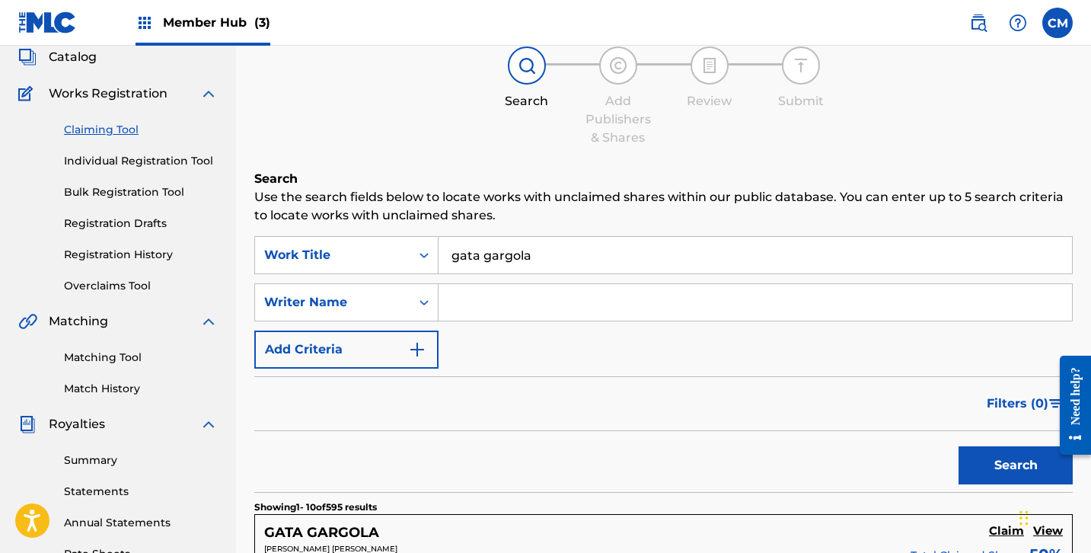
scroll to position [92, 0]
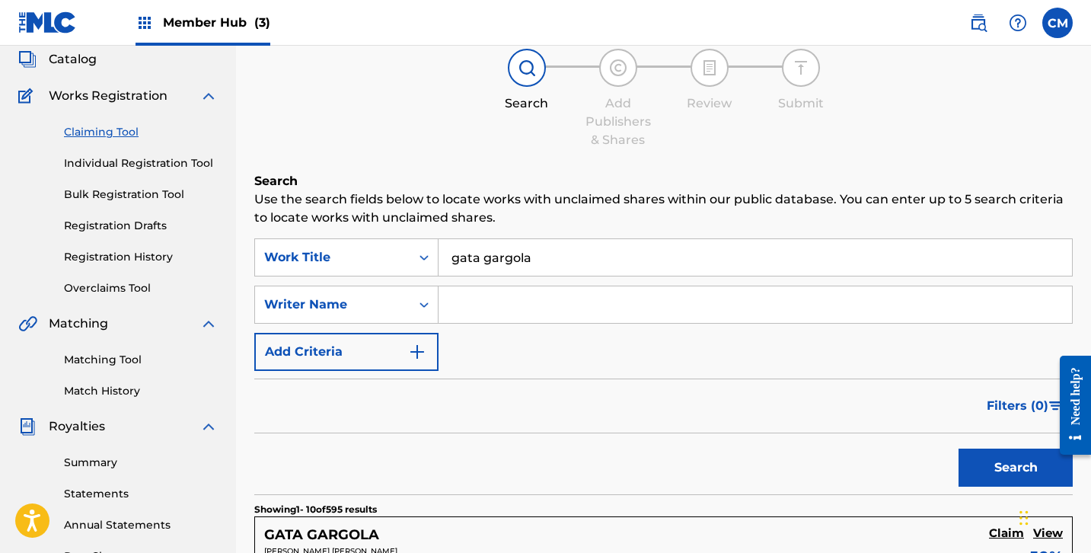
click at [544, 256] on input "gata gargola" at bounding box center [754, 257] width 633 height 37
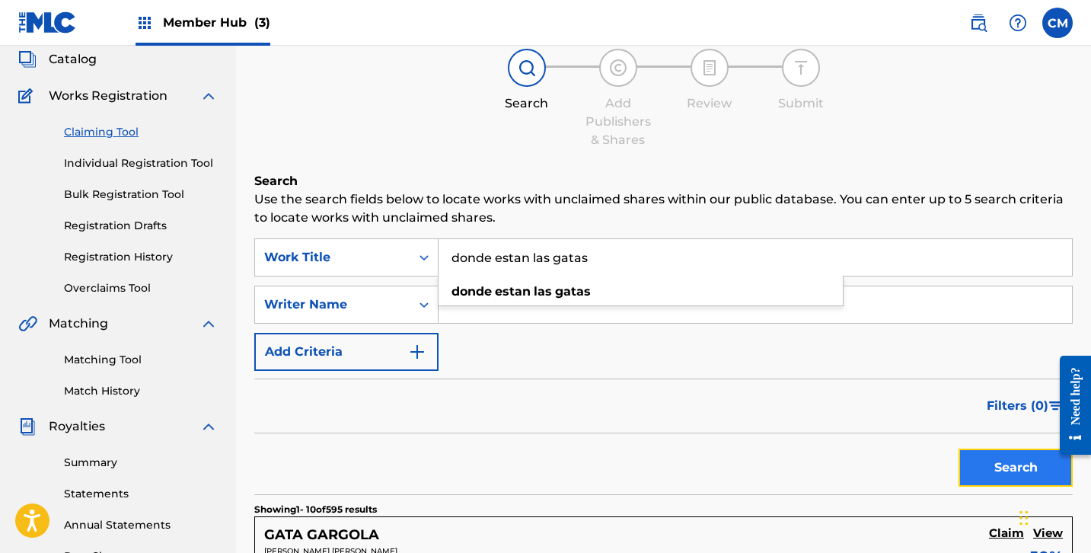
click at [1011, 468] on button "Search" at bounding box center [1015, 467] width 114 height 38
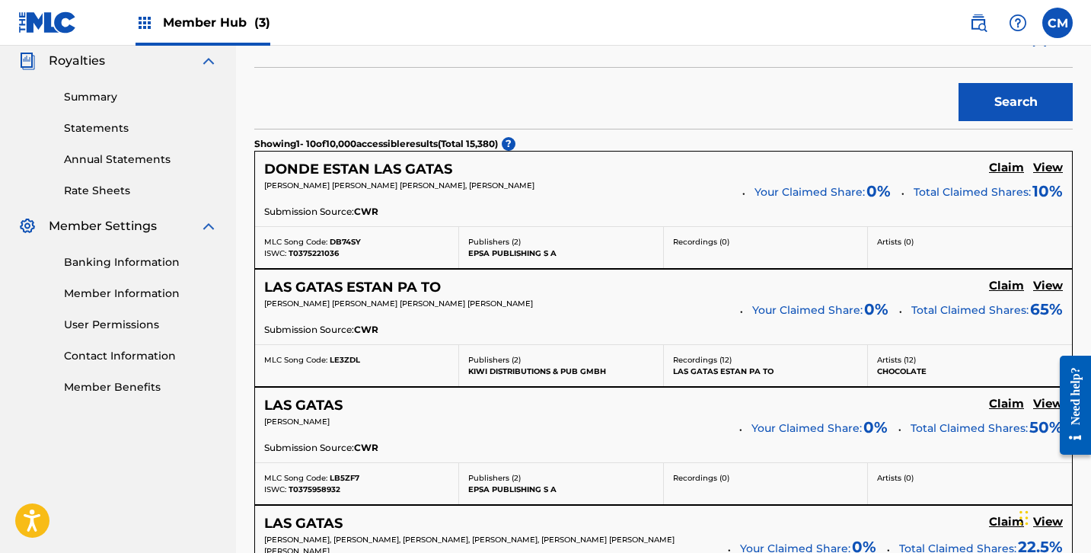
scroll to position [442, 0]
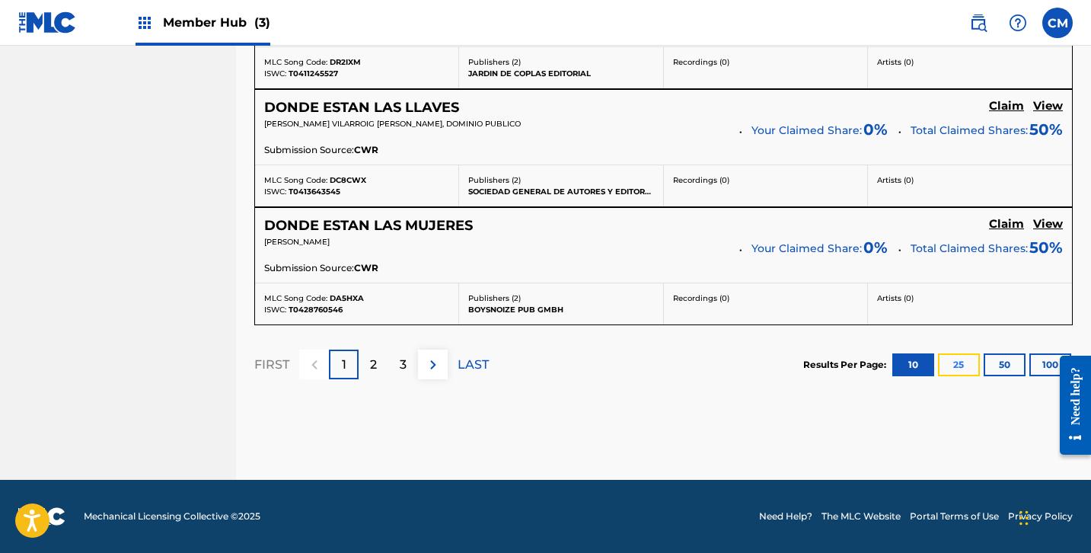
click at [940, 365] on button "25" at bounding box center [959, 364] width 42 height 23
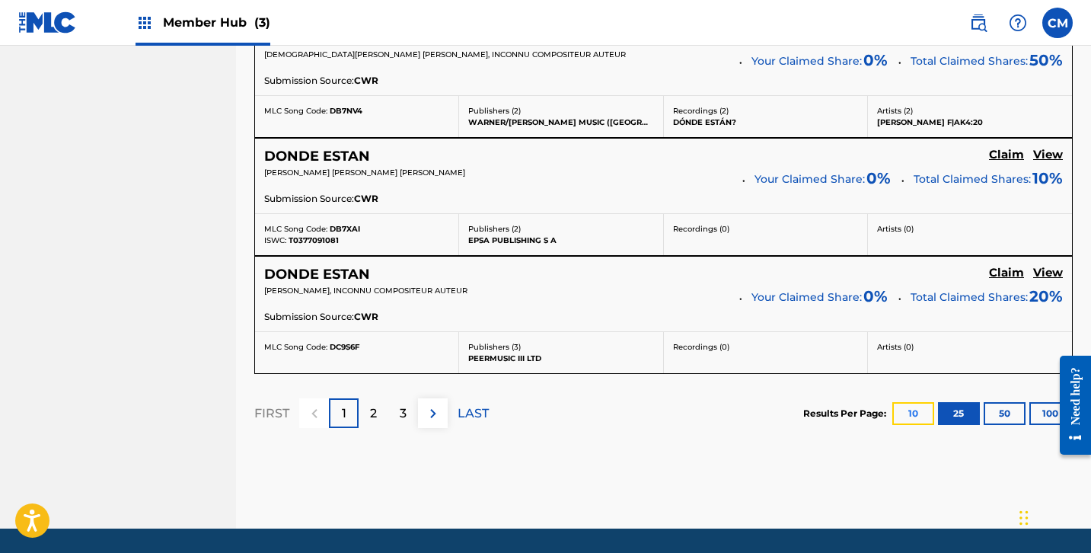
click at [896, 413] on button "10" at bounding box center [913, 413] width 42 height 23
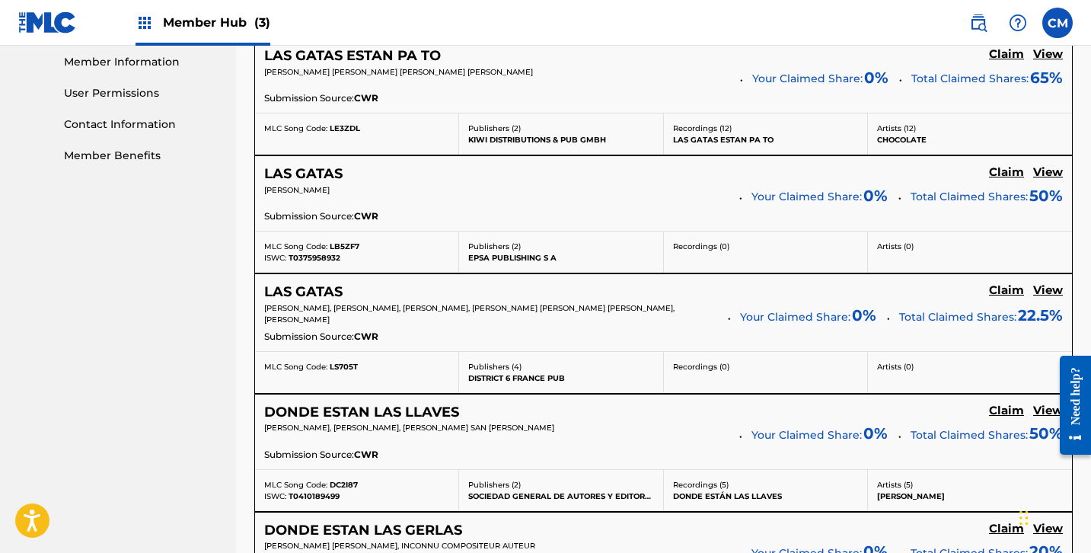
scroll to position [769, 0]
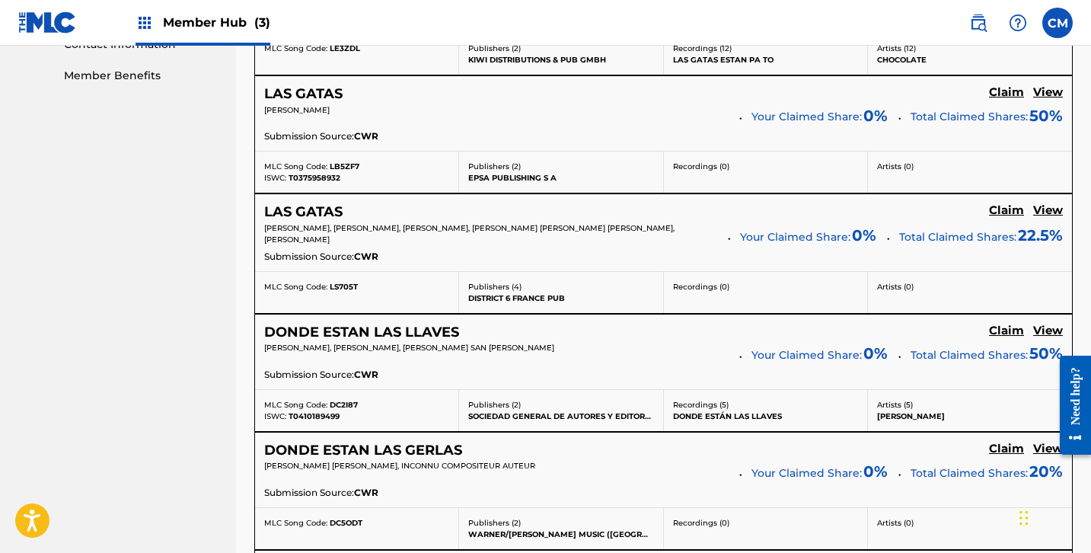
click at [624, 225] on span "[PERSON_NAME], [PERSON_NAME], [PERSON_NAME], [PERSON_NAME] [PERSON_NAME] [PERSO…" at bounding box center [469, 233] width 410 height 21
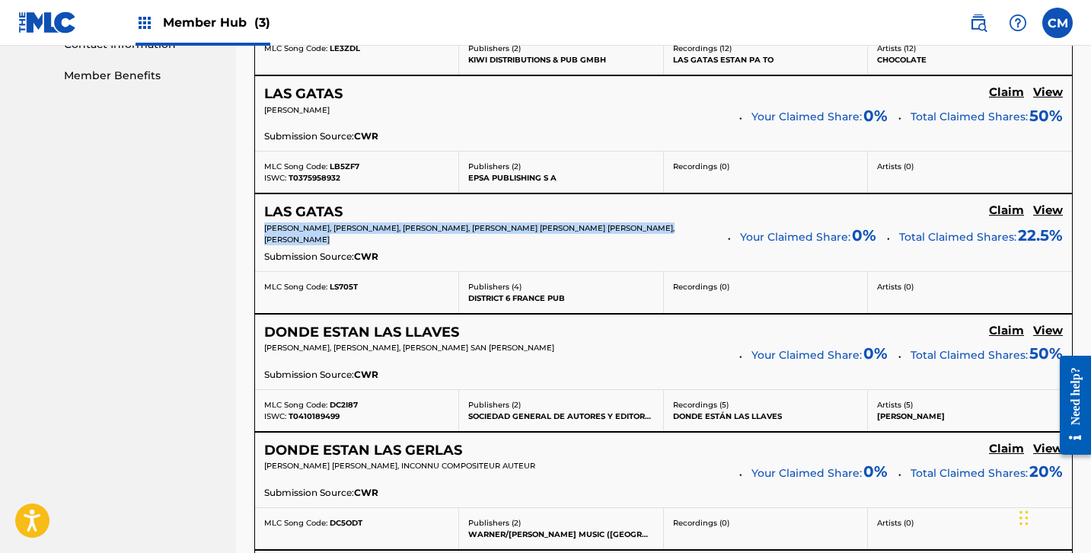
click at [656, 226] on span "[PERSON_NAME], [PERSON_NAME], [PERSON_NAME], [PERSON_NAME] [PERSON_NAME] [PERSO…" at bounding box center [469, 233] width 410 height 21
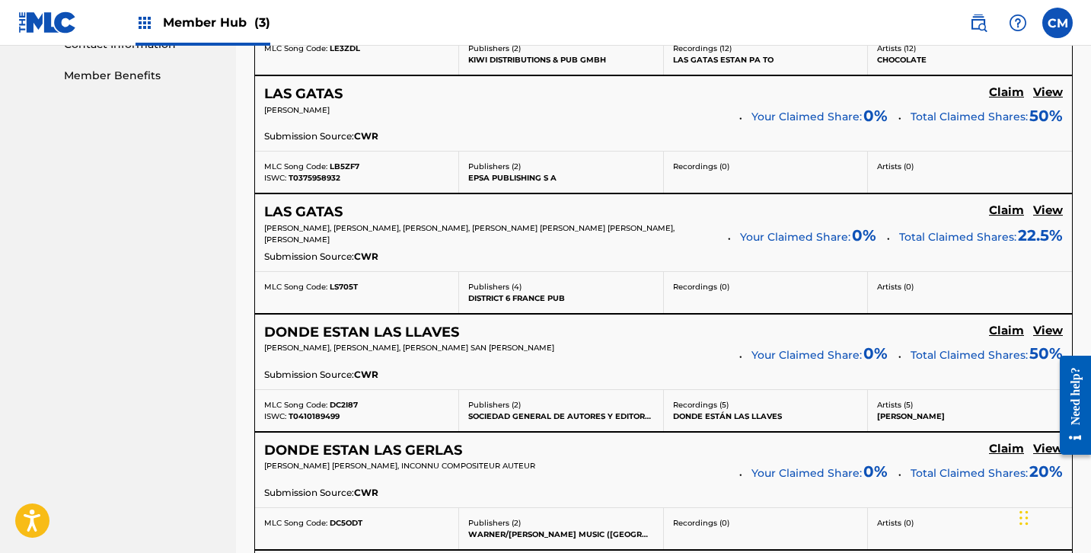
click at [656, 226] on span "[PERSON_NAME], [PERSON_NAME], [PERSON_NAME], [PERSON_NAME] [PERSON_NAME] [PERSO…" at bounding box center [469, 233] width 410 height 21
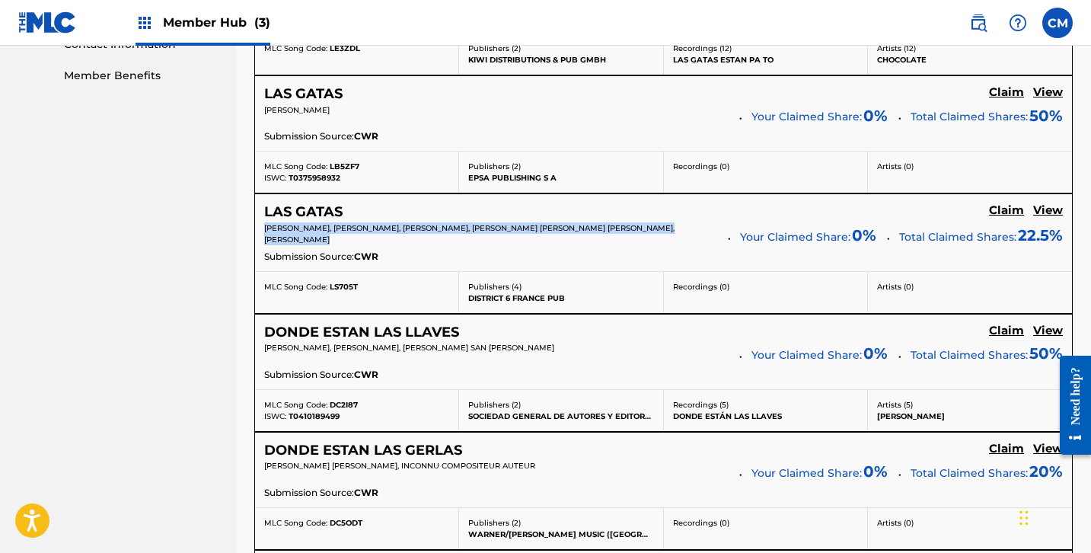
click at [626, 295] on p "DISTRICT 6 FRANCE PUB" at bounding box center [560, 297] width 185 height 11
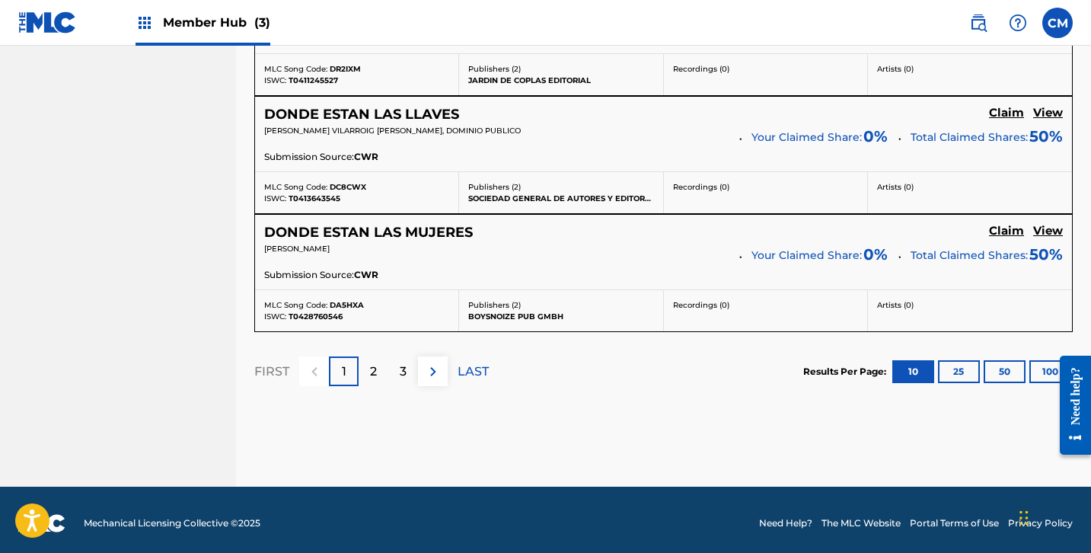
scroll to position [1467, 0]
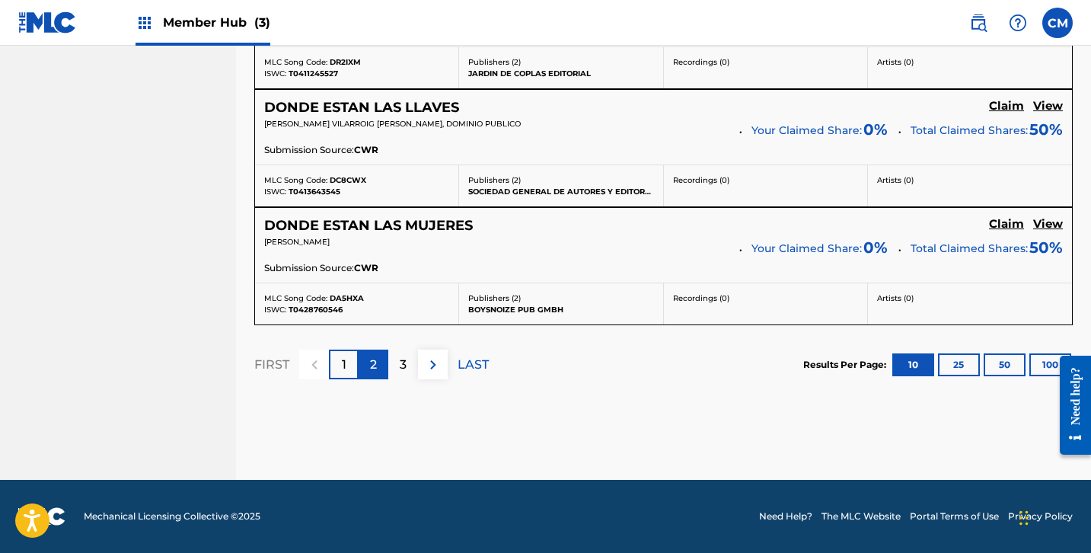
click at [378, 371] on div "2" at bounding box center [374, 364] width 30 height 30
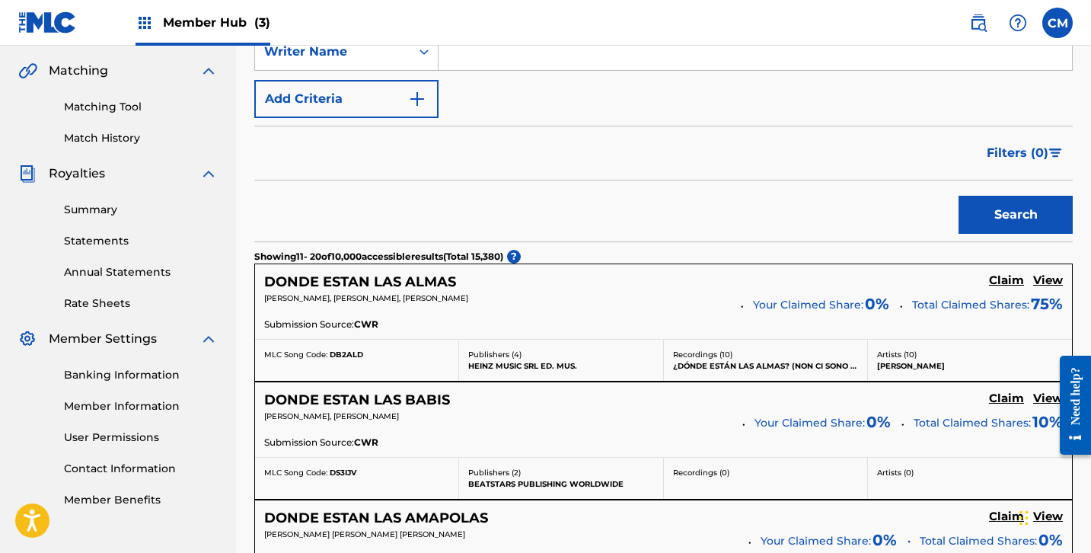
scroll to position [0, 0]
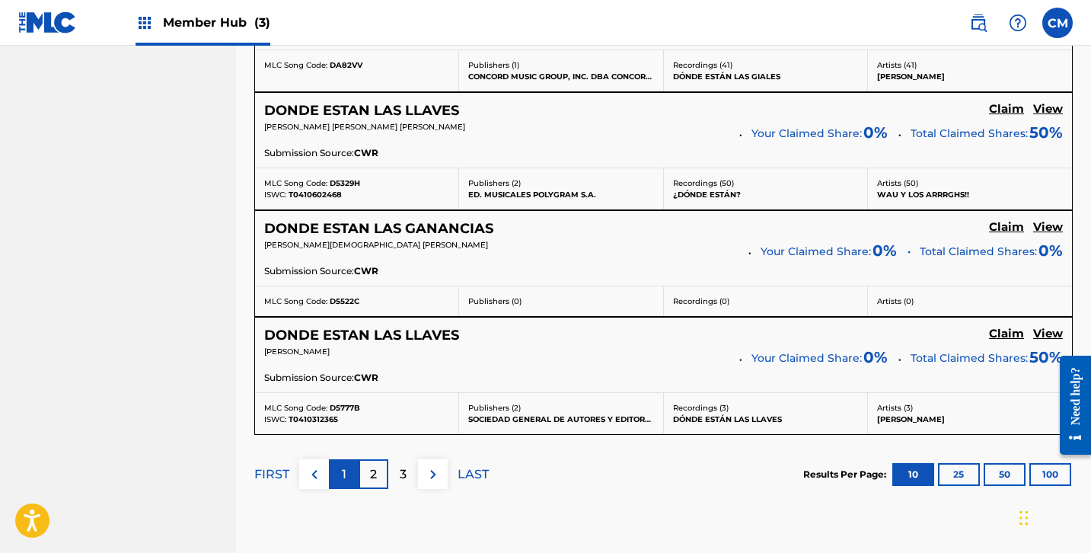
click at [352, 464] on div "1" at bounding box center [344, 474] width 30 height 30
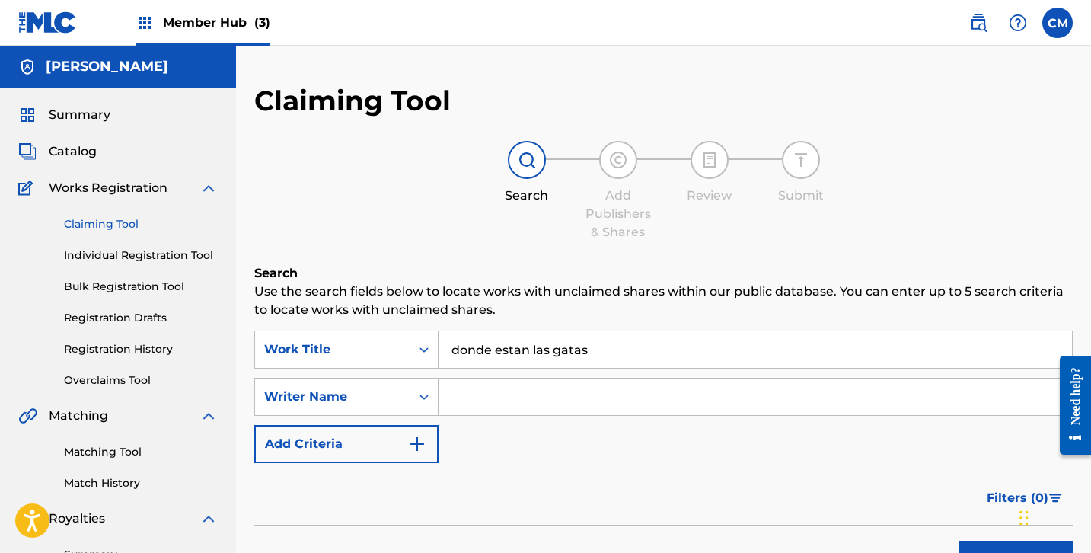
click at [649, 343] on input "donde estan las gatas" at bounding box center [754, 349] width 633 height 37
type input "donde estan las gatas"
click at [958, 540] on button "Search" at bounding box center [1015, 559] width 114 height 38
click at [664, 357] on input "donde estan las gatas" at bounding box center [754, 349] width 633 height 37
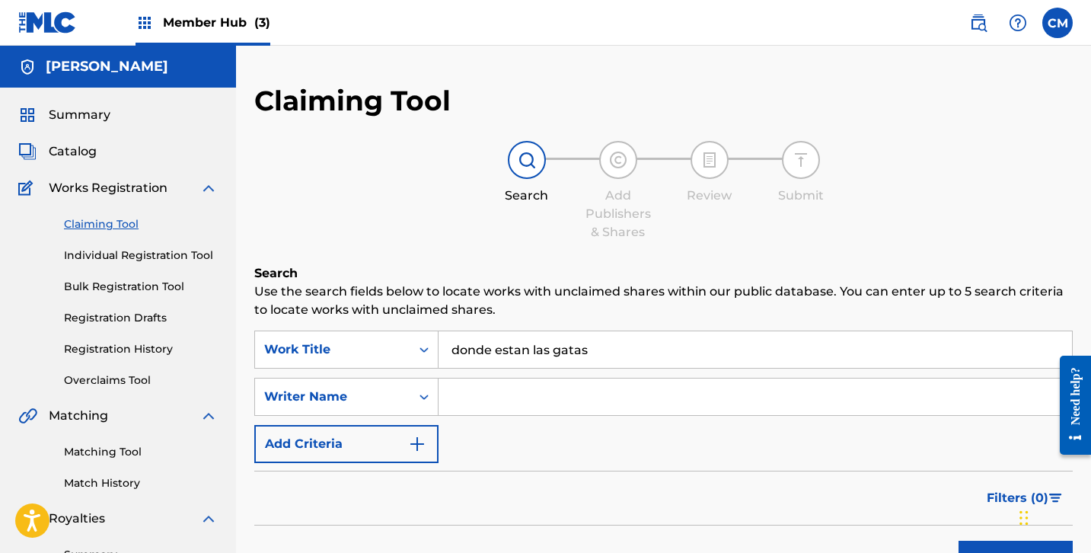
click at [664, 357] on input "donde estan las gatas" at bounding box center [754, 349] width 633 height 37
click at [148, 74] on h5 "[PERSON_NAME]" at bounding box center [107, 67] width 123 height 18
click at [56, 37] on link at bounding box center [47, 22] width 59 height 45
